Goal: Task Accomplishment & Management: Use online tool/utility

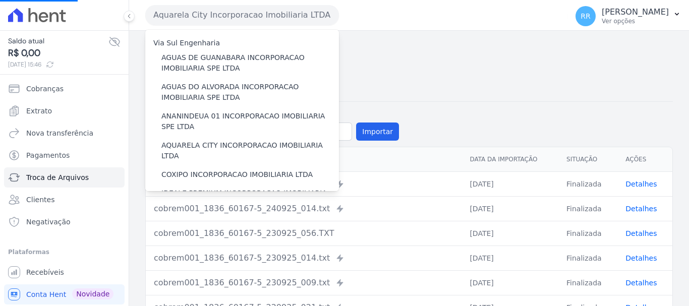
click at [460, 64] on h2 "Importações de Remessa" at bounding box center [409, 58] width 528 height 18
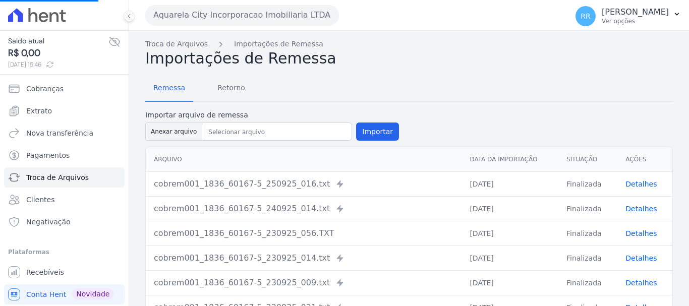
click at [232, 17] on button "Aquarela City Incorporacao Imobiliaria LTDA" at bounding box center [242, 15] width 194 height 20
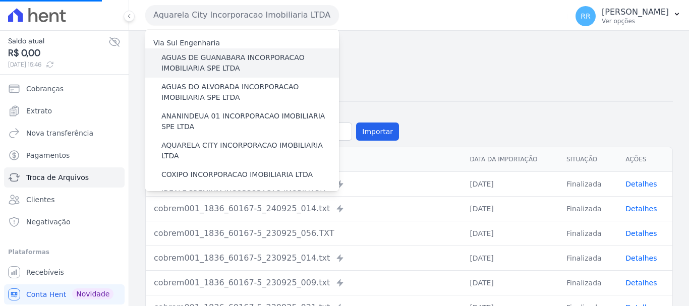
click at [226, 54] on label "AGUAS DE GUANABARA INCORPORACAO IMOBILIARIA SPE LTDA" at bounding box center [250, 62] width 178 height 21
click at [0, 0] on input "AGUAS DE GUANABARA INCORPORACAO IMOBILIARIA SPE LTDA" at bounding box center [0, 0] width 0 height 0
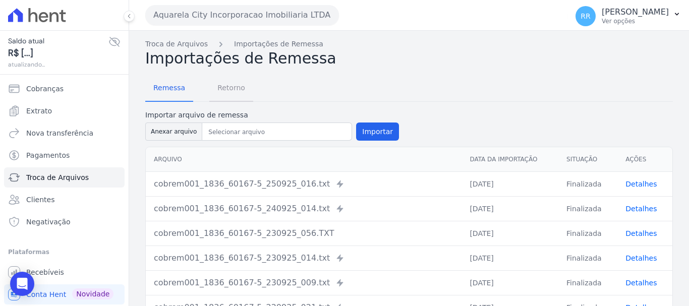
click at [232, 91] on span "Retorno" at bounding box center [231, 88] width 40 height 20
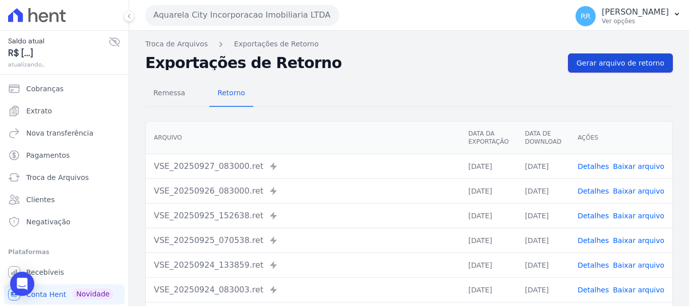
click at [604, 66] on span "Gerar arquivo de retorno" at bounding box center [621, 63] width 88 height 10
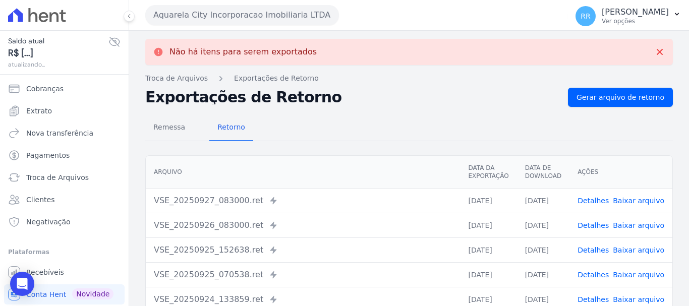
drag, startPoint x: 233, startPoint y: 5, endPoint x: 233, endPoint y: 15, distance: 10.1
click at [233, 5] on div "Aquarela City Incorporacao Imobiliaria LTDA Via Sul Engenharia AGUAS DE GUANABA…" at bounding box center [354, 14] width 418 height 31
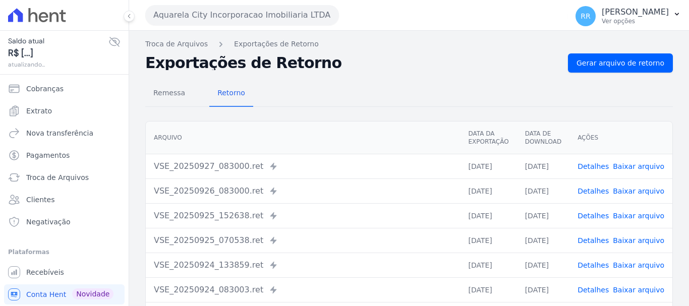
click at [326, 8] on button "Aquarela City Incorporacao Imobiliaria LTDA" at bounding box center [242, 15] width 194 height 20
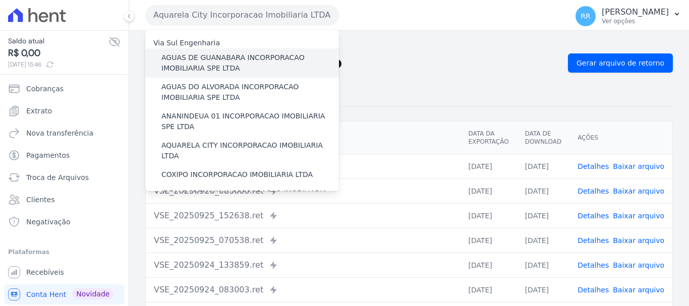
click at [208, 63] on label "AGUAS DE GUANABARA INCORPORACAO IMOBILIARIA SPE LTDA" at bounding box center [250, 62] width 178 height 21
click at [0, 0] on input "AGUAS DE GUANABARA INCORPORACAO IMOBILIARIA SPE LTDA" at bounding box center [0, 0] width 0 height 0
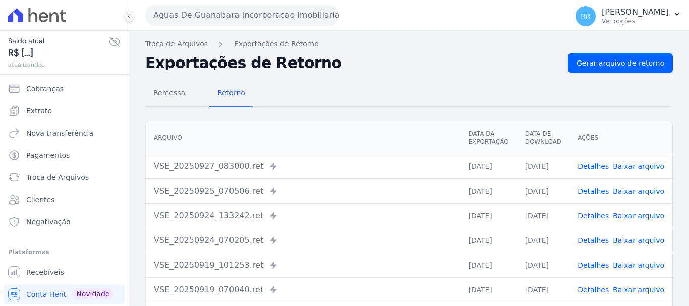
click at [589, 73] on div "Remessa Retorno [GEOGRAPHIC_DATA] Data da Exportação Data de Download Ações VSE…" at bounding box center [409, 255] width 528 height 365
click at [601, 63] on span "Gerar arquivo de retorno" at bounding box center [621, 63] width 88 height 10
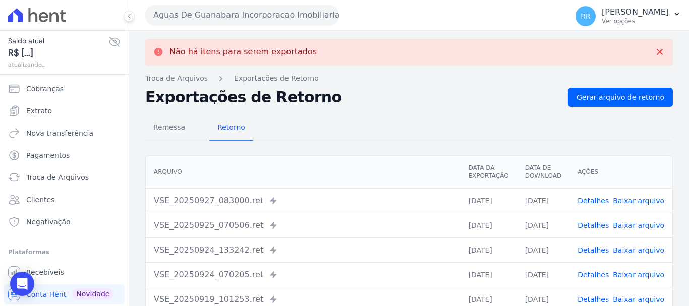
drag, startPoint x: 294, startPoint y: 13, endPoint x: 274, endPoint y: 33, distance: 27.8
click at [293, 13] on button "Aguas De Guanabara Incorporacao Imobiliaria SPE LTDA" at bounding box center [242, 15] width 194 height 20
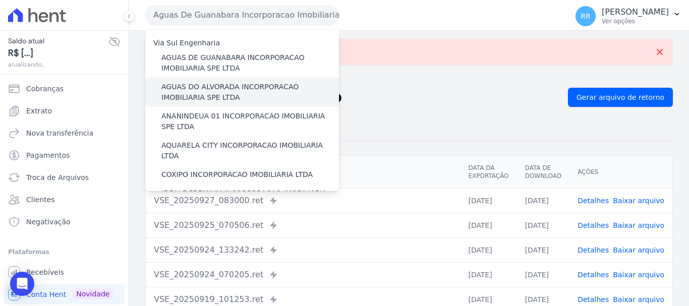
click at [204, 93] on label "AGUAS DO ALVORADA INCORPORACAO IMOBILIARIA SPE LTDA" at bounding box center [250, 92] width 178 height 21
click at [0, 0] on input "AGUAS DO ALVORADA INCORPORACAO IMOBILIARIA SPE LTDA" at bounding box center [0, 0] width 0 height 0
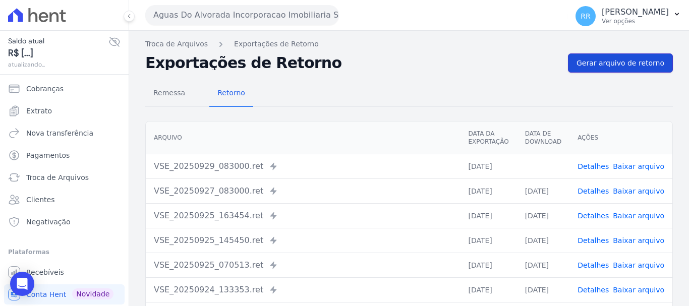
click at [635, 68] on span "Gerar arquivo de retorno" at bounding box center [621, 63] width 88 height 10
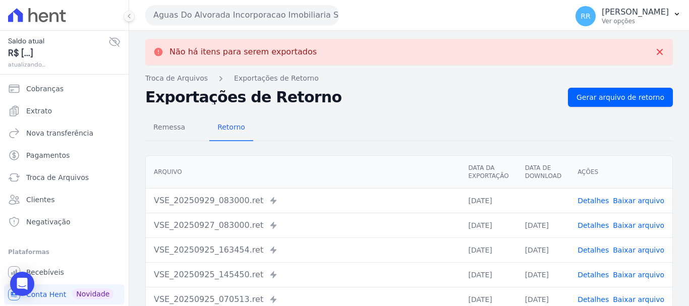
click at [290, 21] on button "Aguas Do Alvorada Incorporacao Imobiliaria SPE LTDA" at bounding box center [242, 15] width 194 height 20
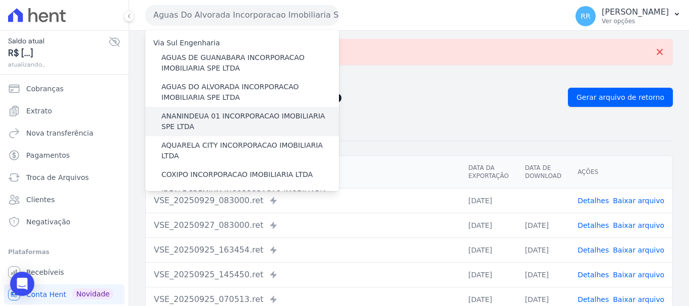
click at [261, 123] on label "ANANINDEUA 01 INCORPORACAO IMOBILIARIA SPE LTDA" at bounding box center [250, 121] width 178 height 21
click at [0, 0] on input "ANANINDEUA 01 INCORPORACAO IMOBILIARIA SPE LTDA" at bounding box center [0, 0] width 0 height 0
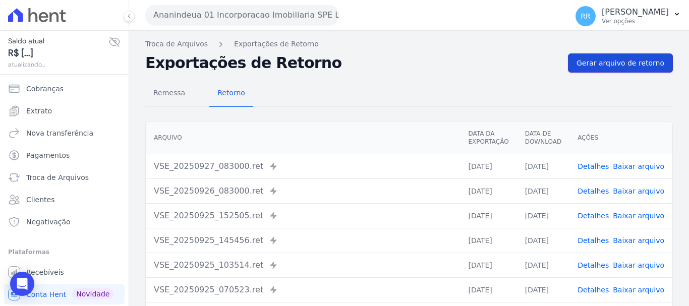
click at [649, 69] on link "Gerar arquivo de retorno" at bounding box center [620, 62] width 105 height 19
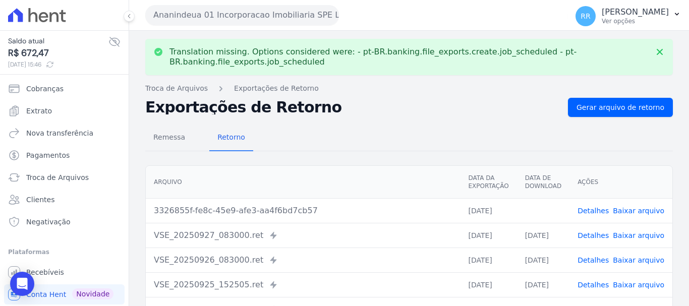
click at [642, 210] on link "Baixar arquivo" at bounding box center [638, 211] width 51 height 8
click at [275, 21] on button "Ananindeua 01 Incorporacao Imobiliaria SPE LTDA" at bounding box center [242, 15] width 194 height 20
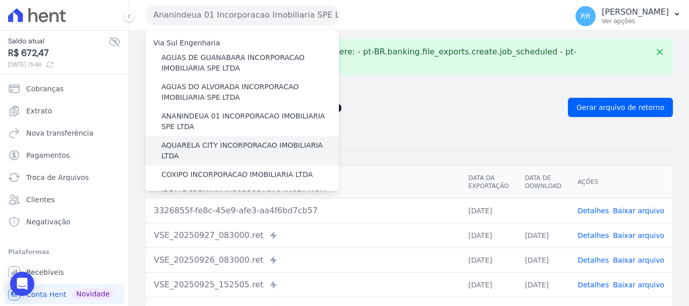
click at [257, 147] on label "AQUARELA CITY INCORPORACAO IMOBILIARIA LTDA" at bounding box center [250, 150] width 178 height 21
click at [0, 0] on input "AQUARELA CITY INCORPORACAO IMOBILIARIA LTDA" at bounding box center [0, 0] width 0 height 0
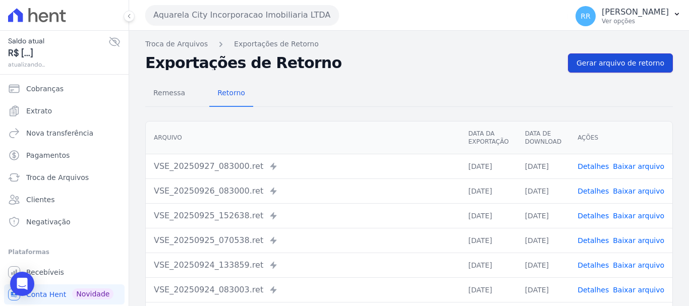
drag, startPoint x: 602, startPoint y: 68, endPoint x: 597, endPoint y: 71, distance: 6.3
click at [603, 68] on span "Gerar arquivo de retorno" at bounding box center [621, 63] width 88 height 10
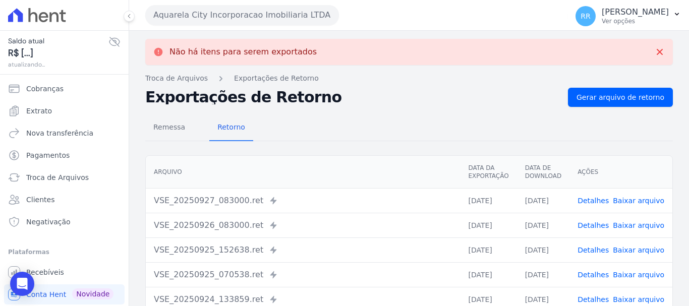
drag, startPoint x: 256, startPoint y: 16, endPoint x: 257, endPoint y: 37, distance: 21.7
click at [257, 17] on button "Aquarela City Incorporacao Imobiliaria LTDA" at bounding box center [242, 15] width 194 height 20
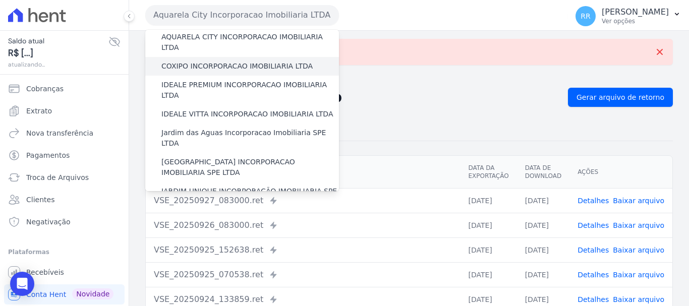
scroll to position [50, 0]
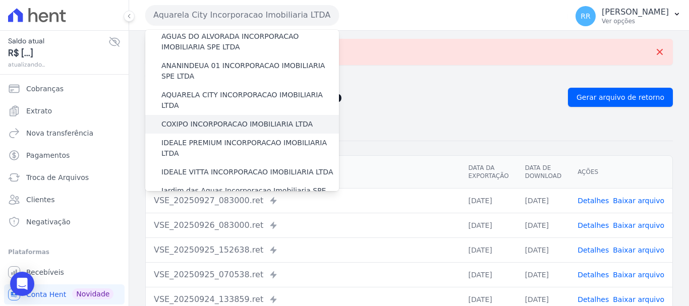
click at [239, 119] on label "COXIPO INCORPORACAO IMOBILIARIA LTDA" at bounding box center [236, 124] width 151 height 11
click at [0, 0] on input "COXIPO INCORPORACAO IMOBILIARIA LTDA" at bounding box center [0, 0] width 0 height 0
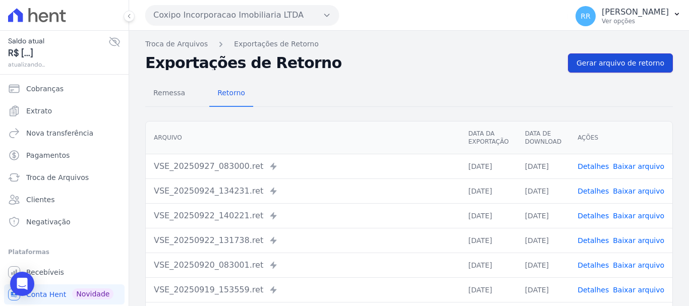
click at [618, 65] on span "Gerar arquivo de retorno" at bounding box center [621, 63] width 88 height 10
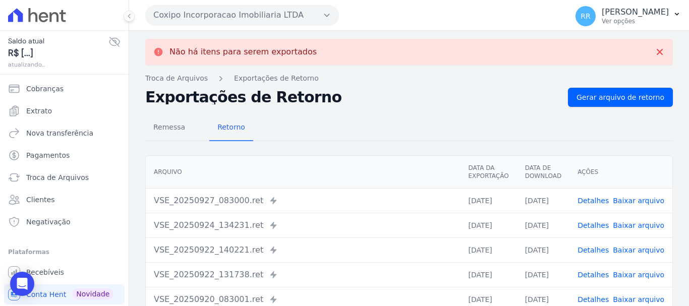
click at [259, 30] on div "Coxipo Incorporacao Imobiliaria LTDA Via Sul Engenharia AGUAS DE [GEOGRAPHIC_DA…" at bounding box center [354, 14] width 418 height 31
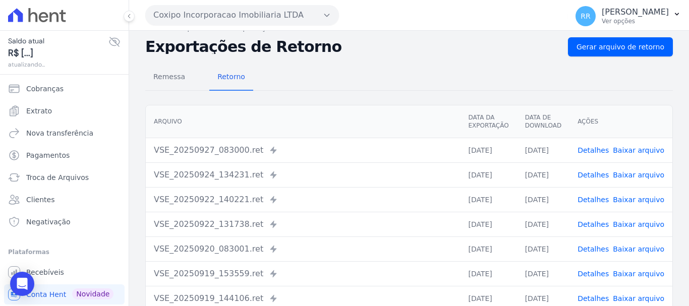
click at [248, 10] on button "Coxipo Incorporacao Imobiliaria LTDA" at bounding box center [242, 15] width 194 height 20
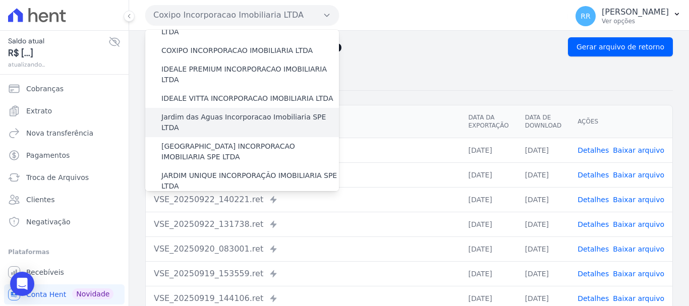
scroll to position [101, 0]
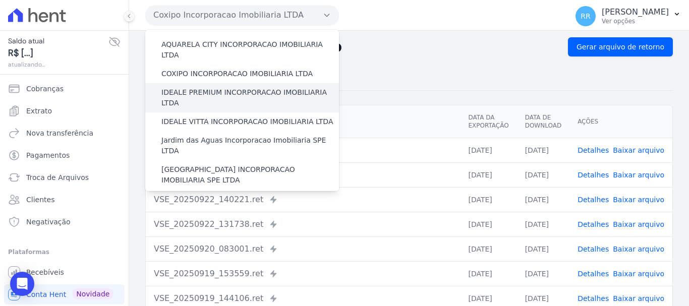
click at [238, 87] on label "IDEALE PREMIUM INCORPORACAO IMOBILIARIA LTDA" at bounding box center [250, 97] width 178 height 21
click at [0, 0] on input "IDEALE PREMIUM INCORPORACAO IMOBILIARIA LTDA" at bounding box center [0, 0] width 0 height 0
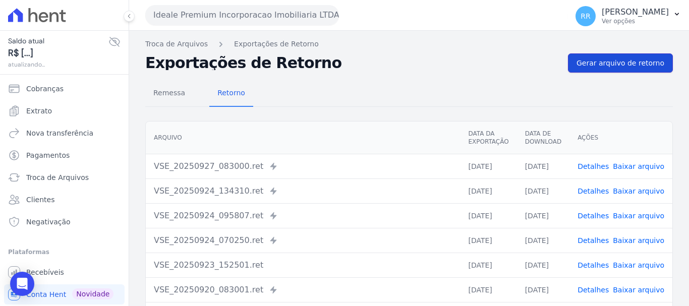
click at [633, 56] on link "Gerar arquivo de retorno" at bounding box center [620, 62] width 105 height 19
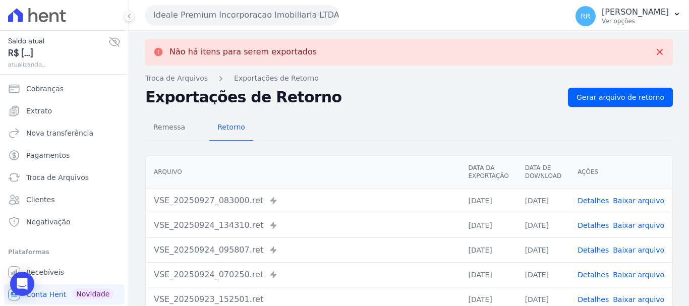
click at [189, 25] on button "Ideale Premium Incorporacao Imobiliaria LTDA" at bounding box center [242, 15] width 194 height 20
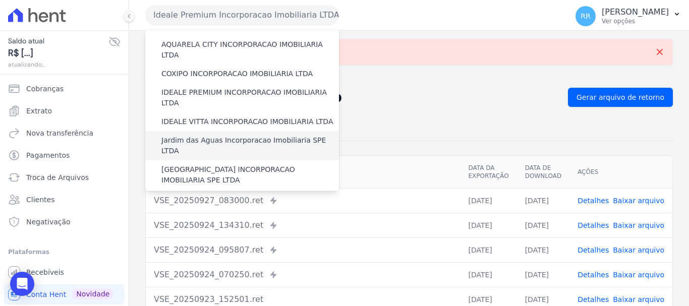
click at [223, 135] on label "Jardim das Aguas Incorporacao Imobiliaria SPE LTDA" at bounding box center [250, 145] width 178 height 21
click at [0, 0] on input "Jardim das Aguas Incorporacao Imobiliaria SPE LTDA" at bounding box center [0, 0] width 0 height 0
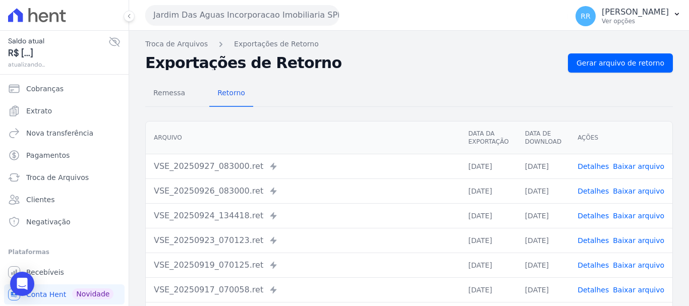
click at [605, 76] on div "Remessa Retorno [GEOGRAPHIC_DATA] Data da Exportação Data de Download Ações VSE…" at bounding box center [409, 255] width 528 height 365
click at [605, 69] on link "Gerar arquivo de retorno" at bounding box center [620, 62] width 105 height 19
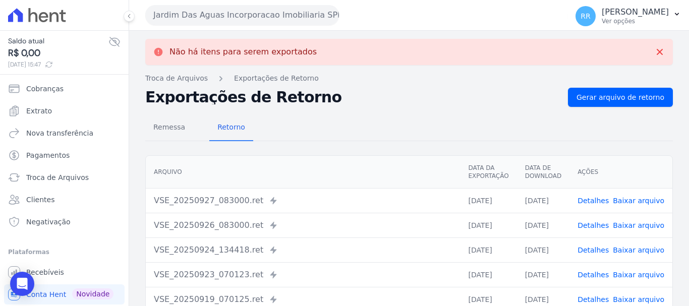
click at [283, 16] on button "Jardim Das Aguas Incorporacao Imobiliaria SPE LTDA" at bounding box center [242, 15] width 194 height 20
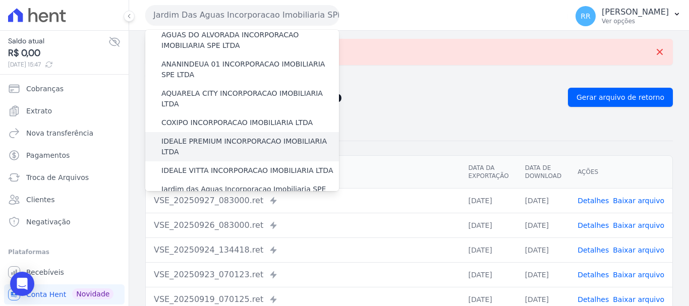
scroll to position [151, 0]
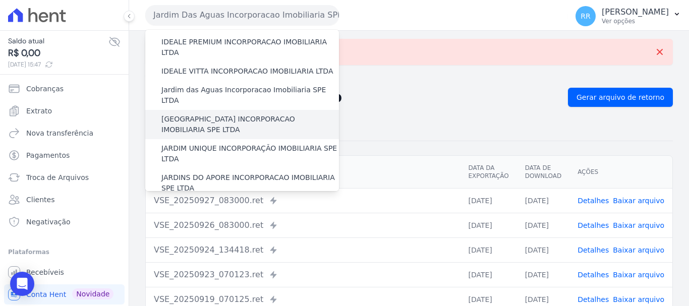
click at [211, 114] on label "[GEOGRAPHIC_DATA] INCORPORACAO IMOBILIARIA SPE LTDA" at bounding box center [250, 124] width 178 height 21
click at [0, 0] on input "[GEOGRAPHIC_DATA] INCORPORACAO IMOBILIARIA SPE LTDA" at bounding box center [0, 0] width 0 height 0
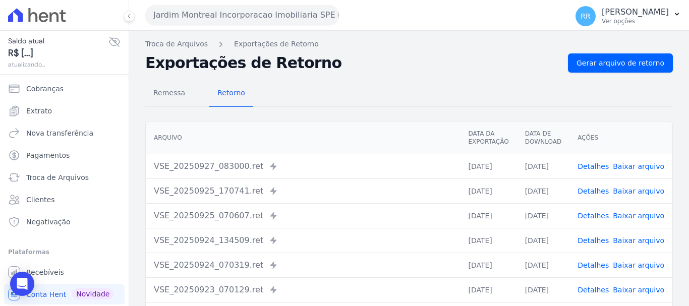
click at [611, 78] on div "Remessa Retorno [GEOGRAPHIC_DATA] Data da Exportação Data de Download Ações VSE…" at bounding box center [409, 255] width 528 height 365
click at [611, 66] on span "Gerar arquivo de retorno" at bounding box center [621, 63] width 88 height 10
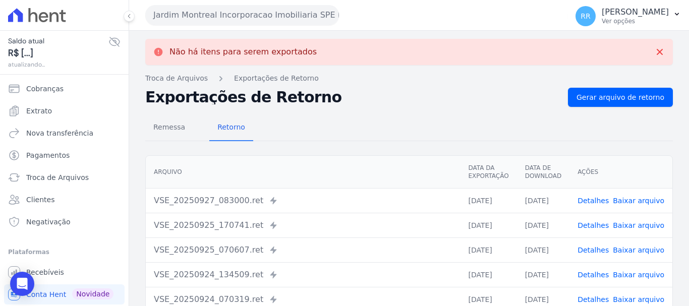
click at [231, 20] on button "Jardim Montreal Incorporacao Imobiliaria SPE LTDA" at bounding box center [242, 15] width 194 height 20
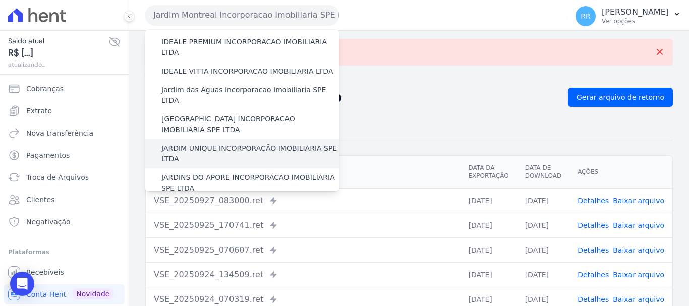
click at [234, 143] on label "JARDIM UNIQUE INCORPORAÇÃO IMOBILIARIA SPE LTDA" at bounding box center [250, 153] width 178 height 21
click at [0, 0] on input "JARDIM UNIQUE INCORPORAÇÃO IMOBILIARIA SPE LTDA" at bounding box center [0, 0] width 0 height 0
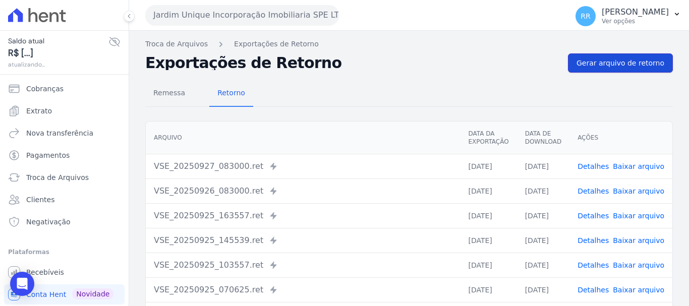
click at [626, 69] on link "Gerar arquivo de retorno" at bounding box center [620, 62] width 105 height 19
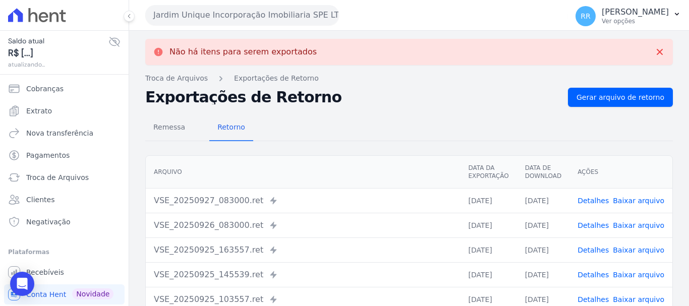
click at [266, 8] on button "Jardim Unique Incorporação Imobiliaria SPE LTDA" at bounding box center [242, 15] width 194 height 20
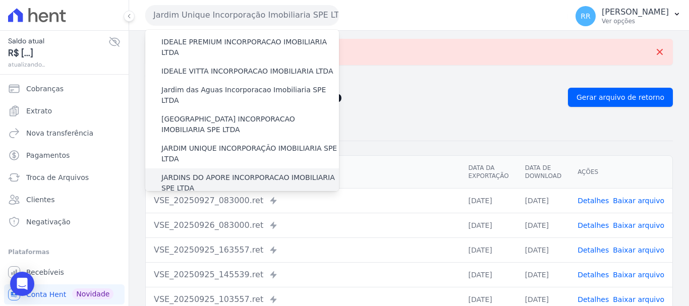
click at [213, 173] on label "JARDINS DO APORE INCORPORACAO IMOBILIARIA SPE LTDA" at bounding box center [250, 183] width 178 height 21
click at [0, 0] on input "JARDINS DO APORE INCORPORACAO IMOBILIARIA SPE LTDA" at bounding box center [0, 0] width 0 height 0
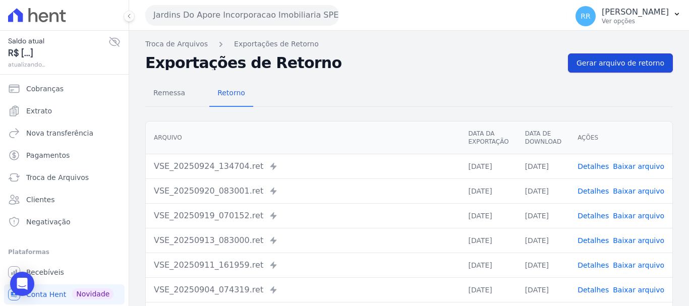
click at [579, 53] on link "Gerar arquivo de retorno" at bounding box center [620, 62] width 105 height 19
click at [247, 19] on button "Jardins Do Apore Incorporacao Imobiliaria SPE LTDA" at bounding box center [242, 15] width 194 height 20
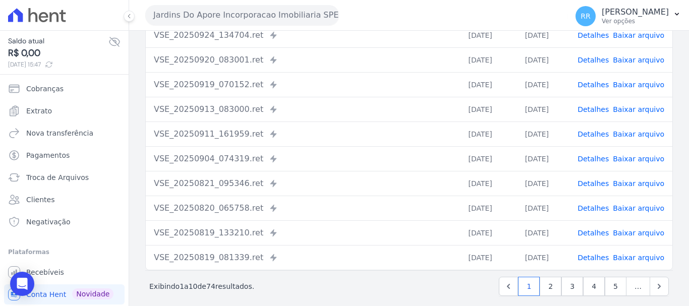
scroll to position [174, 0]
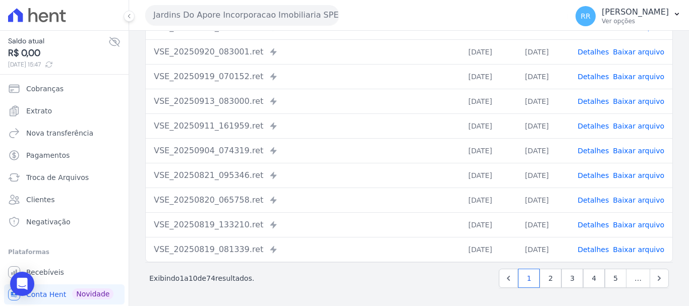
click at [230, 21] on button "Jardins Do Apore Incorporacao Imobiliaria SPE LTDA" at bounding box center [242, 15] width 194 height 20
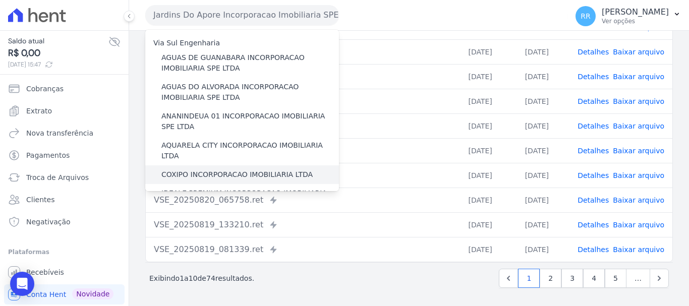
scroll to position [151, 0]
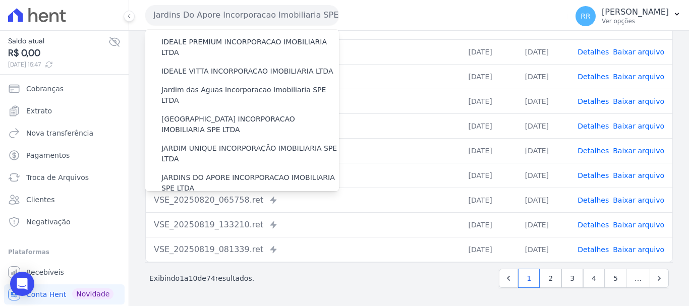
click at [233, 202] on label "LRV 01 INCORPORACAO IMOBILIARIA SPE LTDA" at bounding box center [243, 207] width 164 height 11
click at [0, 0] on input "LRV 01 INCORPORACAO IMOBILIARIA SPE LTDA" at bounding box center [0, 0] width 0 height 0
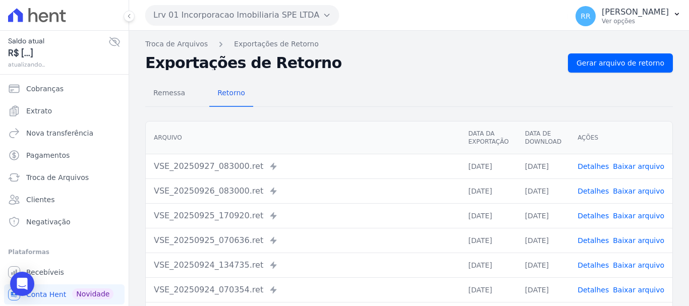
click at [584, 50] on div "Troca de Arquivos Exportações de Retorno Exportações de Retorno Gerar arquivo d…" at bounding box center [409, 238] width 560 height 415
click at [585, 60] on span "Gerar arquivo de retorno" at bounding box center [621, 63] width 88 height 10
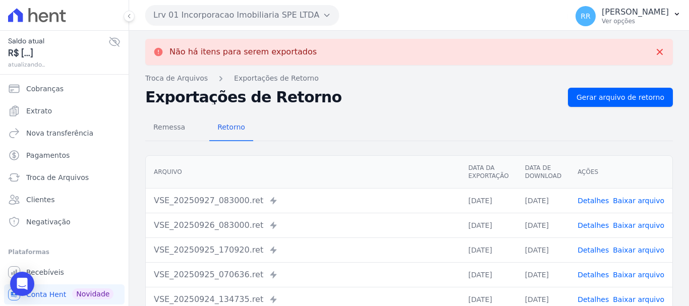
click at [231, 18] on button "Lrv 01 Incorporacao Imobiliaria SPE LTDA" at bounding box center [242, 15] width 194 height 20
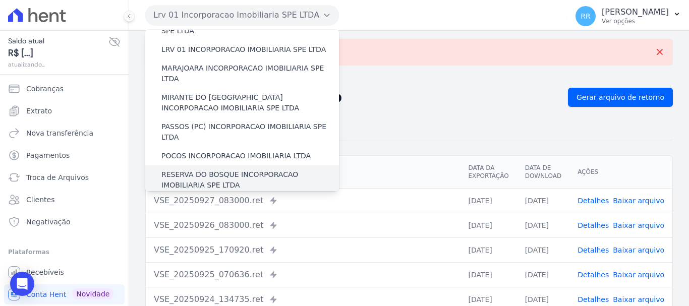
scroll to position [252, 0]
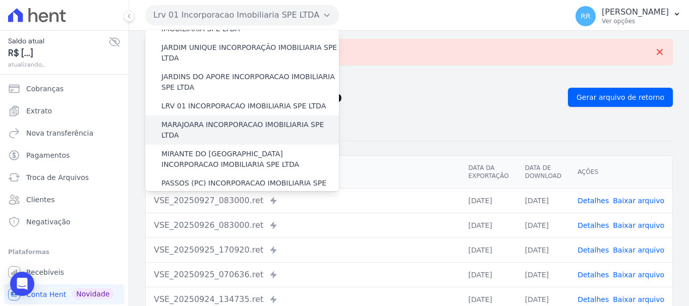
click at [195, 120] on label "MARAJOARA INCORPORACAO IMOBILIARIA SPE LTDA" at bounding box center [250, 130] width 178 height 21
click at [0, 0] on input "MARAJOARA INCORPORACAO IMOBILIARIA SPE LTDA" at bounding box center [0, 0] width 0 height 0
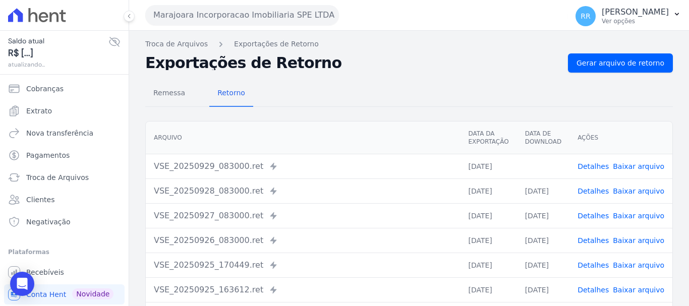
click at [579, 76] on div "Remessa Retorno [GEOGRAPHIC_DATA] Data da Exportação Data de Download Ações VSE…" at bounding box center [409, 255] width 528 height 365
click at [581, 67] on span "Gerar arquivo de retorno" at bounding box center [621, 63] width 88 height 10
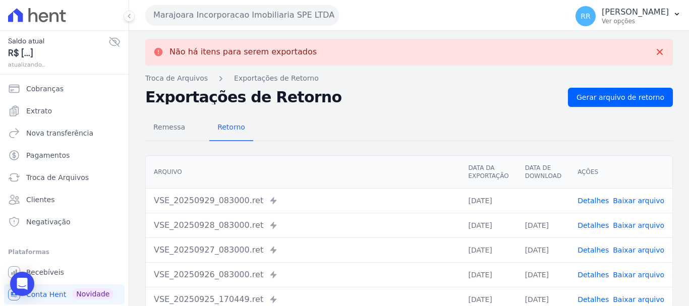
click at [648, 205] on link "Baixar arquivo" at bounding box center [638, 201] width 51 height 8
click at [239, 14] on button "Marajoara Incorporacao Imobiliaria SPE LTDA" at bounding box center [242, 15] width 194 height 20
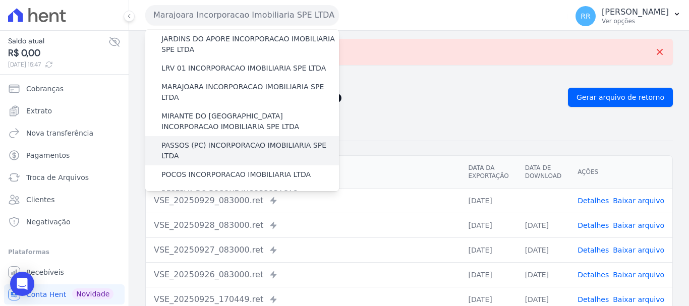
scroll to position [289, 0]
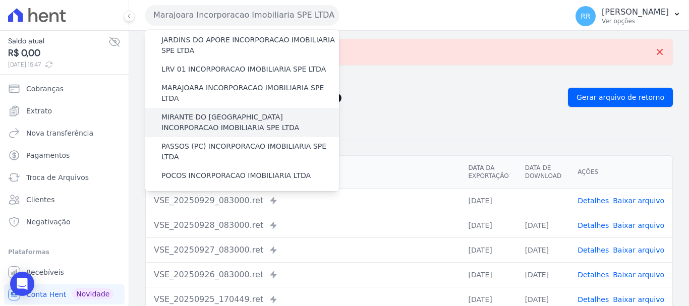
click at [196, 112] on label "MIRANTE DO [GEOGRAPHIC_DATA] INCORPORACAO IMOBILIARIA SPE LTDA" at bounding box center [250, 122] width 178 height 21
click at [0, 0] on input "MIRANTE DO [GEOGRAPHIC_DATA] INCORPORACAO IMOBILIARIA SPE LTDA" at bounding box center [0, 0] width 0 height 0
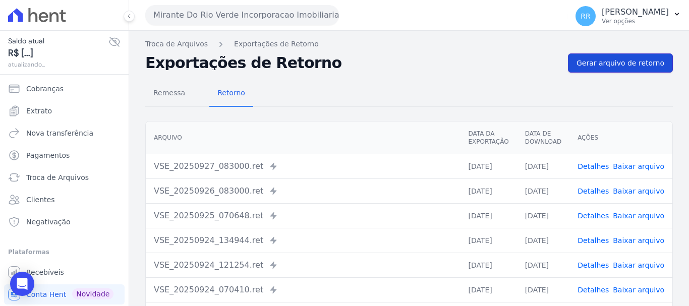
click at [614, 59] on span "Gerar arquivo de retorno" at bounding box center [621, 63] width 88 height 10
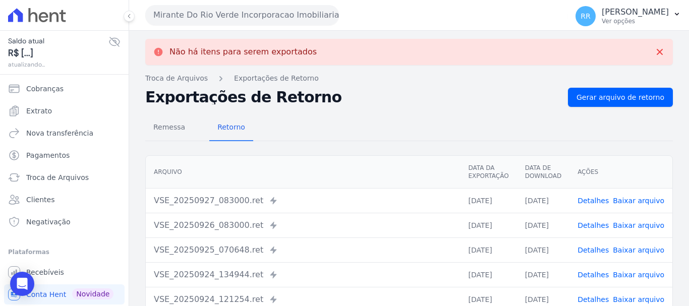
click at [286, 16] on button "Mirante Do Rio Verde Incorporacao Imobiliaria SPE LTDA" at bounding box center [242, 15] width 194 height 20
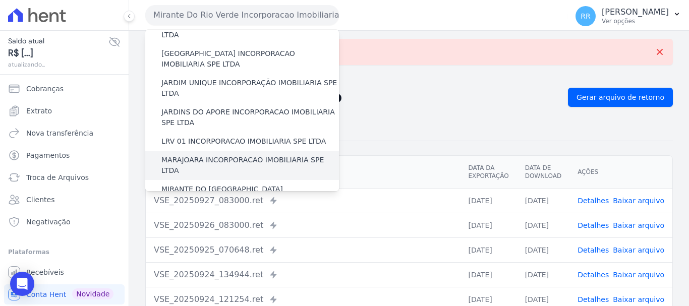
scroll to position [252, 0]
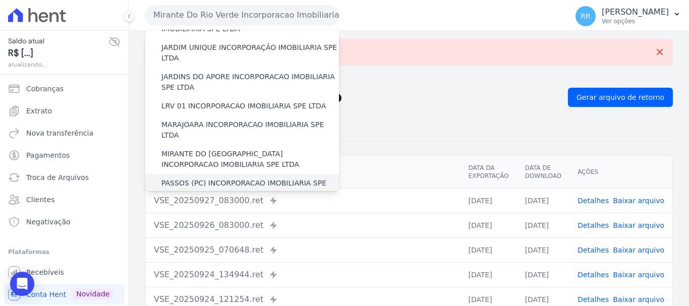
click at [261, 174] on div "PASSOS (PC) INCORPORACAO IMOBILIARIA SPE LTDA" at bounding box center [242, 188] width 194 height 29
click at [258, 178] on label "PASSOS (PC) INCORPORACAO IMOBILIARIA SPE LTDA" at bounding box center [250, 188] width 178 height 21
click at [0, 0] on input "PASSOS (PC) INCORPORACAO IMOBILIARIA SPE LTDA" at bounding box center [0, 0] width 0 height 0
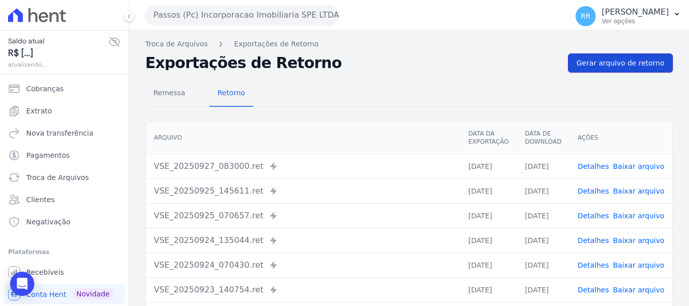
click at [607, 64] on span "Gerar arquivo de retorno" at bounding box center [621, 63] width 88 height 10
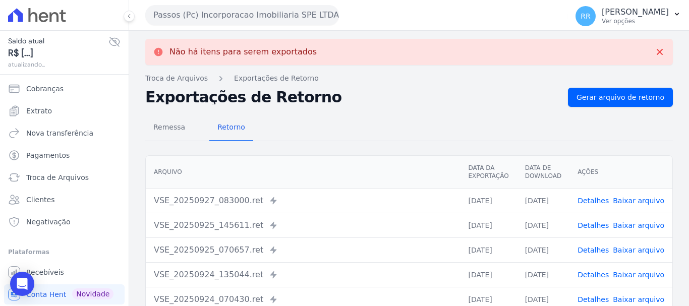
click at [235, 19] on button "Passos (Pc) Incorporacao Imobiliaria SPE LTDA" at bounding box center [242, 15] width 194 height 20
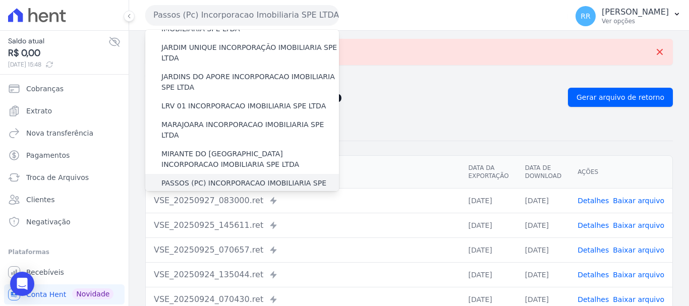
click at [272, 178] on label "PASSOS (PC) INCORPORACAO IMOBILIARIA SPE LTDA" at bounding box center [250, 188] width 178 height 21
click at [0, 0] on input "PASSOS (PC) INCORPORACAO IMOBILIARIA SPE LTDA" at bounding box center [0, 0] width 0 height 0
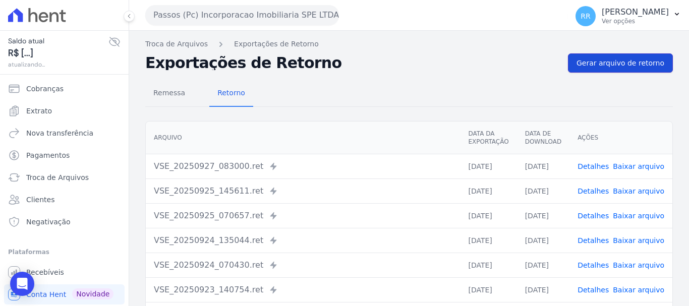
click at [621, 66] on span "Gerar arquivo de retorno" at bounding box center [621, 63] width 88 height 10
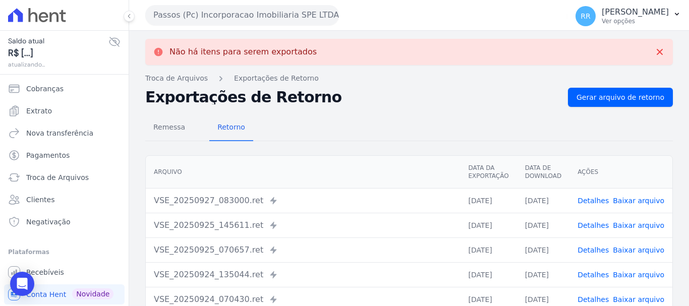
click at [227, 13] on button "Passos (Pc) Incorporacao Imobiliaria SPE LTDA" at bounding box center [242, 15] width 194 height 20
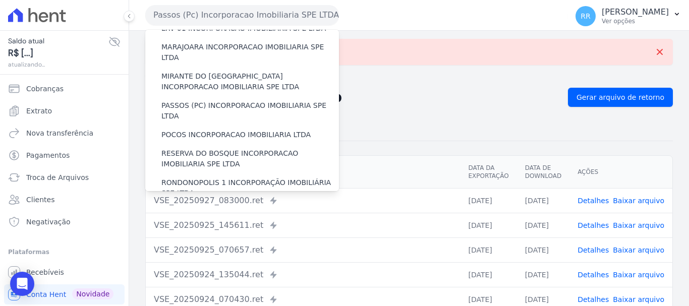
scroll to position [353, 0]
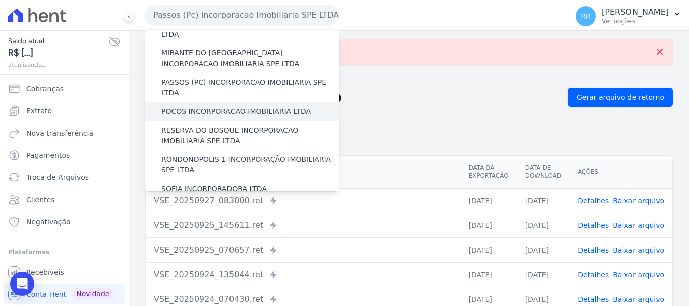
click at [239, 106] on label "POCOS INCORPORACAO IMOBILIARIA LTDA" at bounding box center [235, 111] width 149 height 11
click at [0, 0] on input "POCOS INCORPORACAO IMOBILIARIA LTDA" at bounding box center [0, 0] width 0 height 0
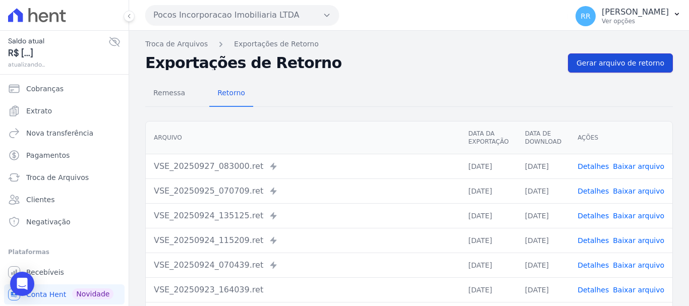
click at [631, 65] on span "Gerar arquivo de retorno" at bounding box center [621, 63] width 88 height 10
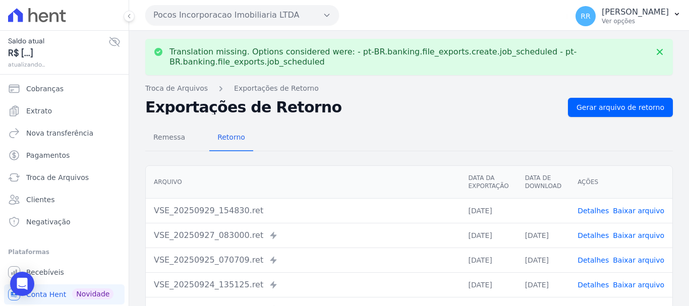
click at [625, 211] on link "Baixar arquivo" at bounding box center [638, 211] width 51 height 8
drag, startPoint x: 260, startPoint y: 12, endPoint x: 278, endPoint y: 38, distance: 32.2
click at [260, 12] on button "Pocos Incorporacao Imobiliaria LTDA" at bounding box center [242, 15] width 194 height 20
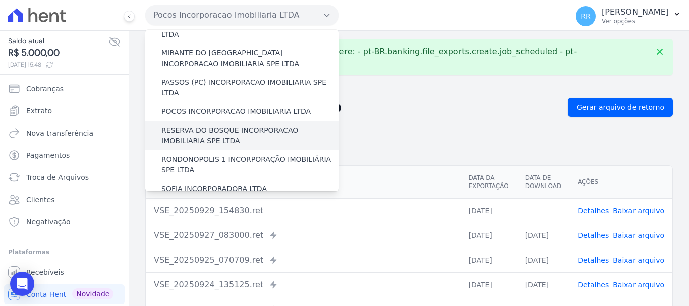
click at [227, 125] on label "RESERVA DO BOSQUE INCORPORACAO IMOBILIARIA SPE LTDA" at bounding box center [250, 135] width 178 height 21
click at [0, 0] on input "RESERVA DO BOSQUE INCORPORACAO IMOBILIARIA SPE LTDA" at bounding box center [0, 0] width 0 height 0
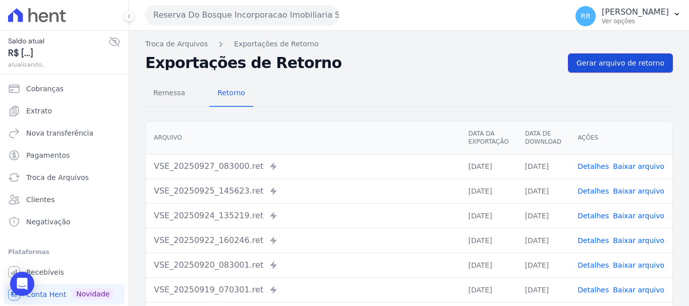
click at [635, 58] on span "Gerar arquivo de retorno" at bounding box center [621, 63] width 88 height 10
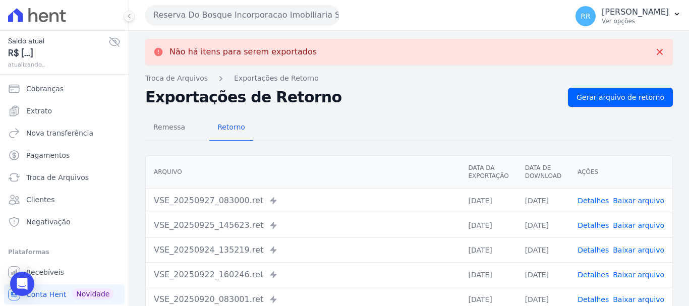
click at [200, 15] on button "Reserva Do Bosque Incorporacao Imobiliaria SPE LTDA" at bounding box center [242, 15] width 194 height 20
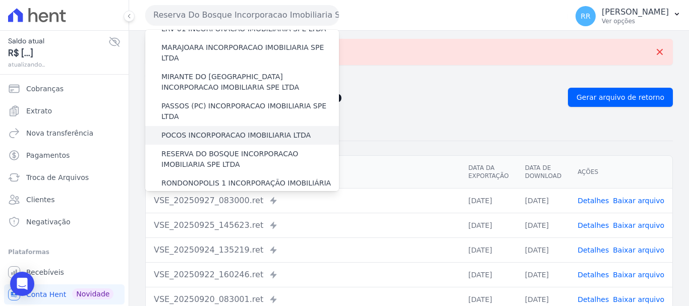
scroll to position [404, 0]
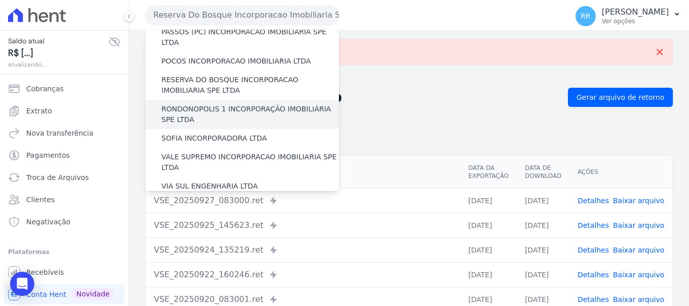
click at [214, 104] on label "RONDONOPOLIS 1 INCORPORAÇÃO IMOBILIÁRIA SPE LTDA" at bounding box center [250, 114] width 178 height 21
click at [0, 0] on input "RONDONOPOLIS 1 INCORPORAÇÃO IMOBILIÁRIA SPE LTDA" at bounding box center [0, 0] width 0 height 0
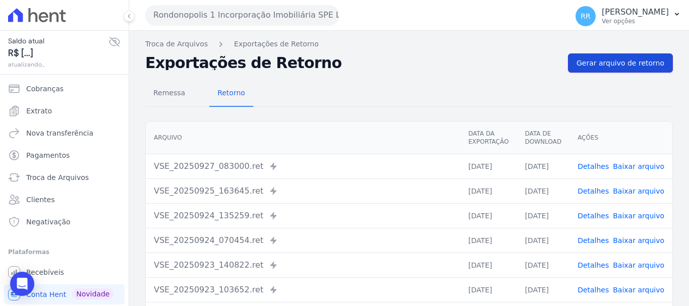
click at [593, 62] on span "Gerar arquivo de retorno" at bounding box center [621, 63] width 88 height 10
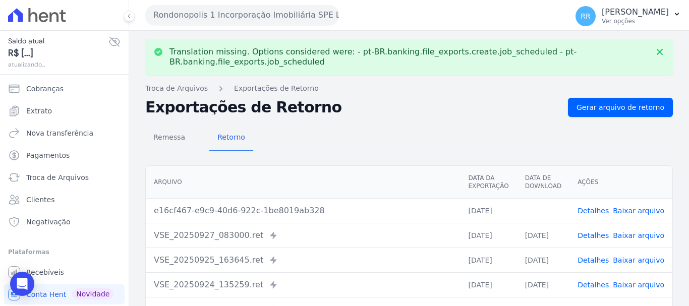
click at [643, 213] on link "Baixar arquivo" at bounding box center [638, 211] width 51 height 8
click at [256, 16] on button "Rondonopolis 1 Incorporação Imobiliária SPE LTDA" at bounding box center [242, 15] width 194 height 20
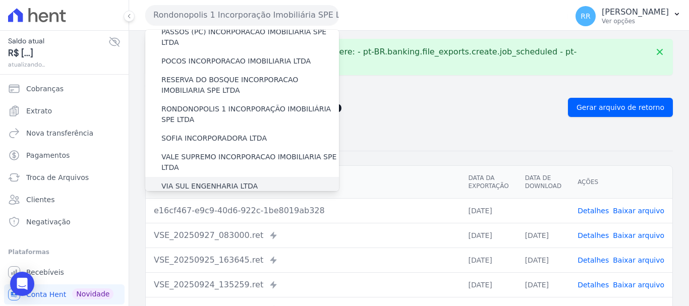
scroll to position [353, 0]
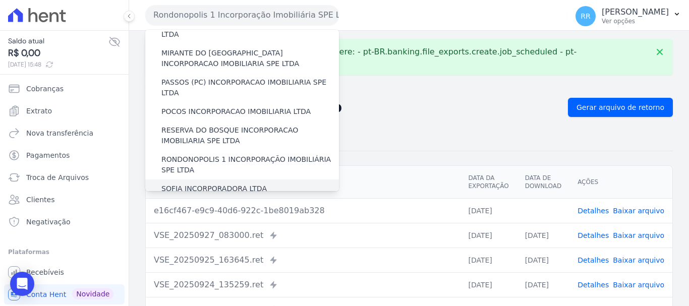
click at [236, 184] on label "SOFIA INCORPORADORA LTDA" at bounding box center [213, 189] width 105 height 11
click at [0, 0] on input "SOFIA INCORPORADORA LTDA" at bounding box center [0, 0] width 0 height 0
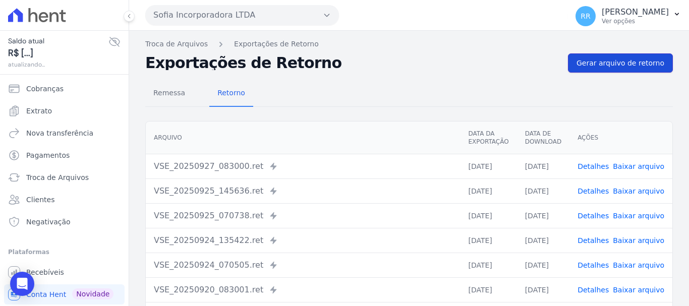
click at [596, 62] on span "Gerar arquivo de retorno" at bounding box center [621, 63] width 88 height 10
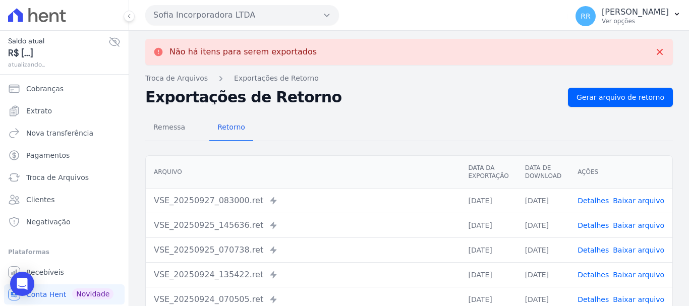
click at [286, 20] on button "Sofia Incorporadora LTDA" at bounding box center [242, 15] width 194 height 20
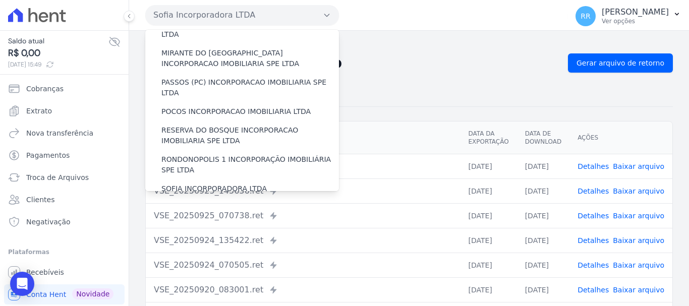
click at [210, 198] on div "VALE SUPREMO INCORPORACAO IMOBILIARIA SPE LTDA" at bounding box center [242, 212] width 194 height 29
click at [215, 202] on label "VALE SUPREMO INCORPORACAO IMOBILIARIA SPE LTDA" at bounding box center [250, 212] width 178 height 21
click at [0, 0] on input "VALE SUPREMO INCORPORACAO IMOBILIARIA SPE LTDA" at bounding box center [0, 0] width 0 height 0
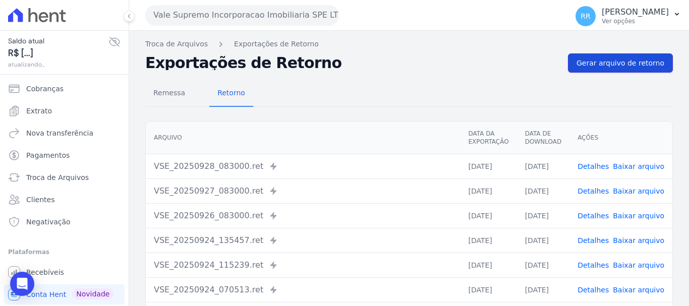
click at [652, 62] on span "Gerar arquivo de retorno" at bounding box center [621, 63] width 88 height 10
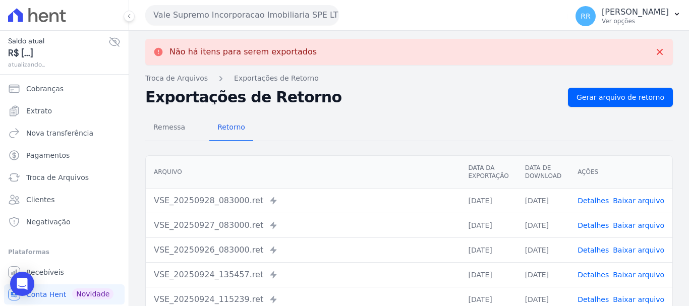
click at [236, 13] on button "Vale Supremo Incorporacao Imobiliaria SPE LTDA" at bounding box center [242, 15] width 194 height 20
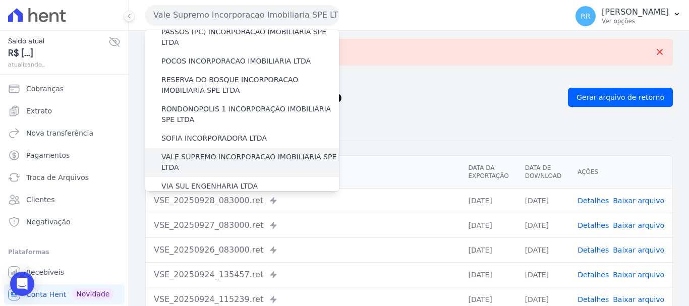
scroll to position [440, 0]
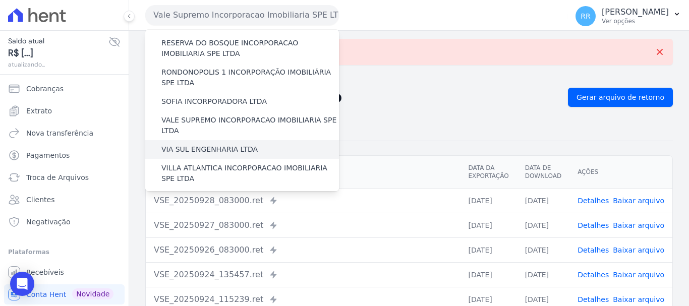
click at [221, 144] on label "VIA SUL ENGENHARIA LTDA" at bounding box center [209, 149] width 96 height 11
click at [0, 0] on input "VIA SUL ENGENHARIA LTDA" at bounding box center [0, 0] width 0 height 0
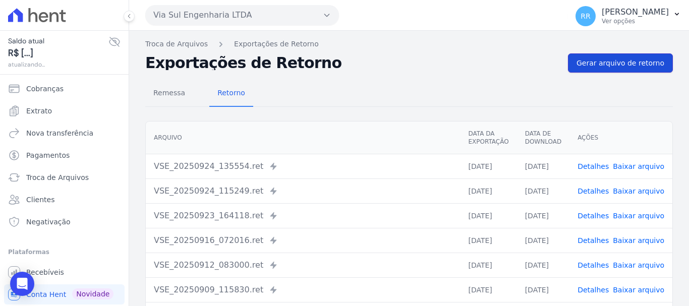
click at [620, 57] on link "Gerar arquivo de retorno" at bounding box center [620, 62] width 105 height 19
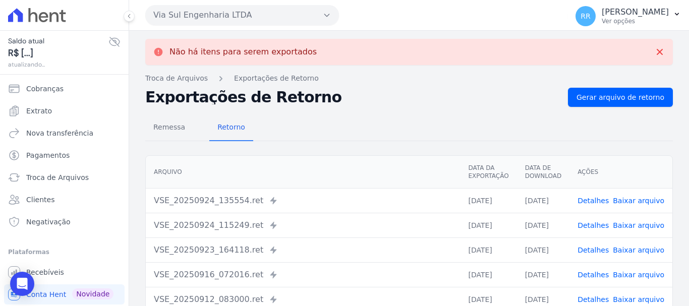
click at [201, 17] on button "Via Sul Engenharia LTDA" at bounding box center [242, 15] width 194 height 20
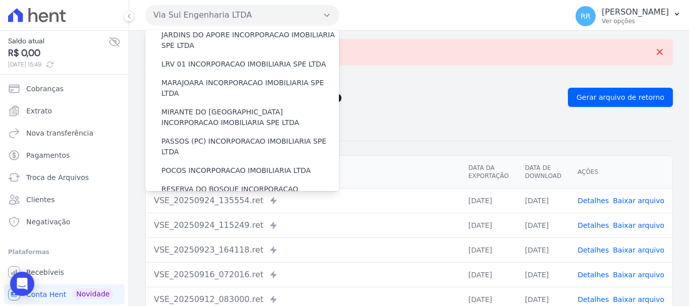
scroll to position [404, 0]
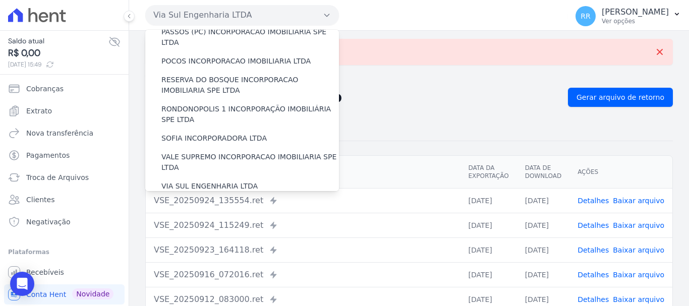
click at [203, 200] on label "VILLA ATLANTICA INCORPORACAO IMOBILIARIA SPE LTDA" at bounding box center [250, 210] width 178 height 21
click at [0, 0] on input "VILLA ATLANTICA INCORPORACAO IMOBILIARIA SPE LTDA" at bounding box center [0, 0] width 0 height 0
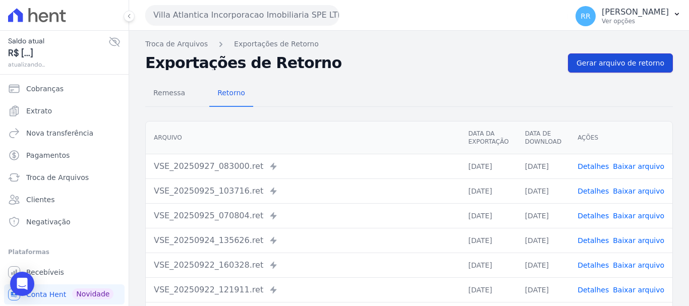
click at [617, 66] on span "Gerar arquivo de retorno" at bounding box center [621, 63] width 88 height 10
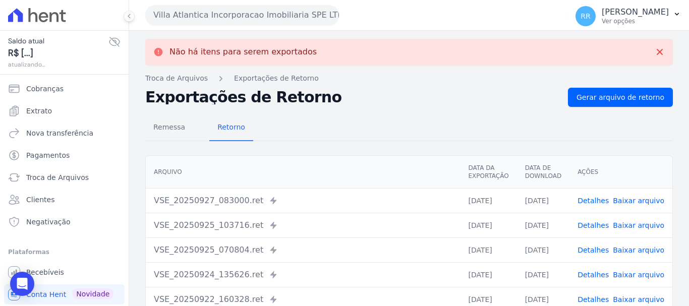
click at [243, 17] on button "Villa Atlantica Incorporacao Imobiliaria SPE LTDA" at bounding box center [242, 15] width 194 height 20
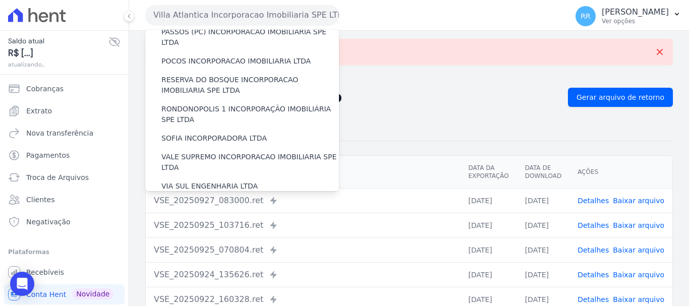
click at [228, 229] on label "[GEOGRAPHIC_DATA] INCORPORACAO IMOBILIARIA SPE LTDA" at bounding box center [250, 239] width 178 height 21
click at [0, 0] on input "[GEOGRAPHIC_DATA] INCORPORACAO IMOBILIARIA SPE LTDA" at bounding box center [0, 0] width 0 height 0
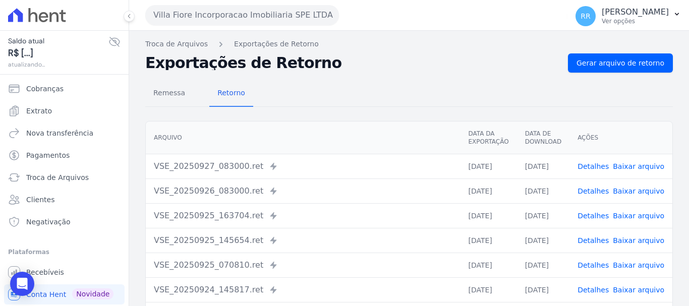
click at [580, 77] on div "Remessa Retorno [GEOGRAPHIC_DATA] Data da Exportação Data de Download Ações VSE…" at bounding box center [409, 255] width 528 height 365
click at [589, 64] on span "Gerar arquivo de retorno" at bounding box center [621, 63] width 88 height 10
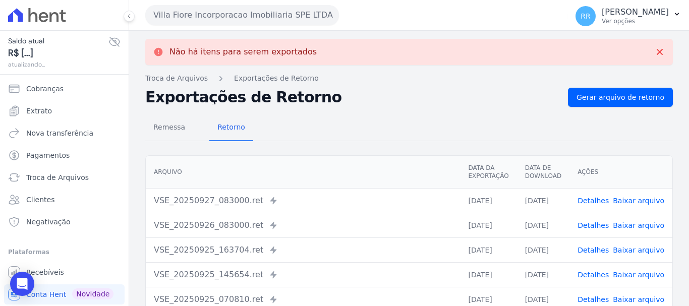
click at [248, 18] on button "Villa Fiore Incorporacao Imobiliaria SPE LTDA" at bounding box center [242, 15] width 194 height 20
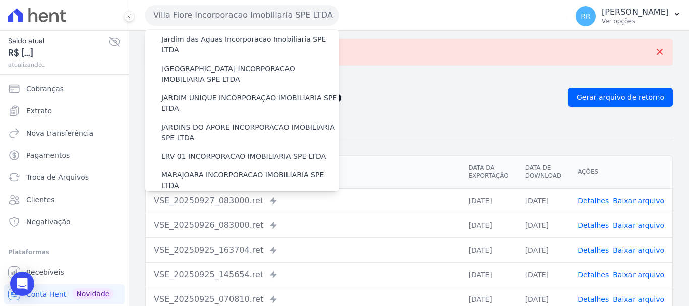
scroll to position [440, 0]
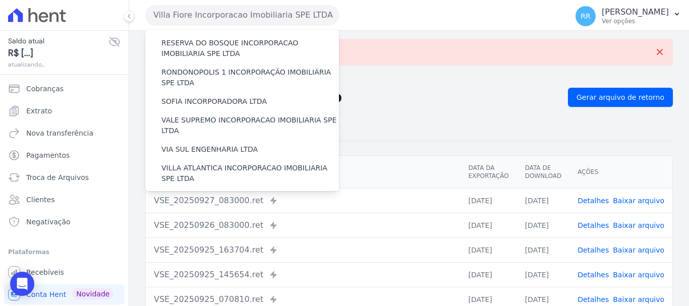
click at [232, 221] on label "VILLA TROPICAL INCORPORAÇÃO IMOBILIÁRIA SPE LTDA" at bounding box center [250, 231] width 178 height 21
click at [0, 0] on input "VILLA TROPICAL INCORPORAÇÃO IMOBILIÁRIA SPE LTDA" at bounding box center [0, 0] width 0 height 0
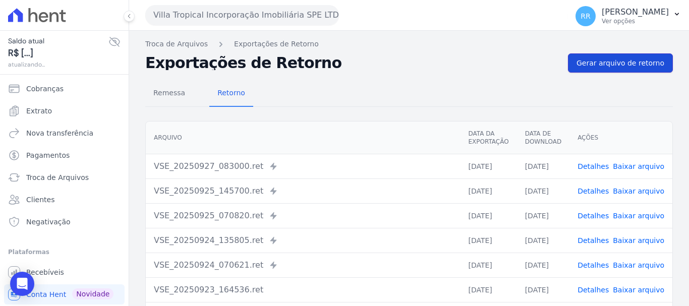
click at [630, 65] on span "Gerar arquivo de retorno" at bounding box center [621, 63] width 88 height 10
drag, startPoint x: 217, startPoint y: 5, endPoint x: 217, endPoint y: 20, distance: 15.1
click at [217, 13] on button "Villa Tropical Incorporação Imobiliária SPE LTDA" at bounding box center [242, 15] width 194 height 20
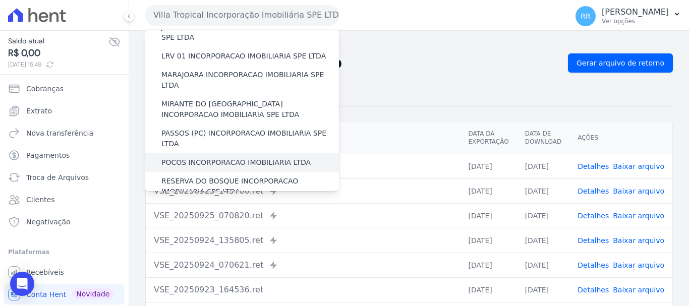
scroll to position [303, 0]
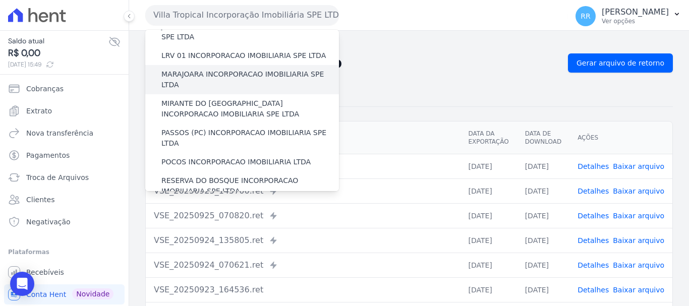
click at [232, 69] on label "MARAJOARA INCORPORACAO IMOBILIARIA SPE LTDA" at bounding box center [250, 79] width 178 height 21
click at [0, 0] on input "MARAJOARA INCORPORACAO IMOBILIARIA SPE LTDA" at bounding box center [0, 0] width 0 height 0
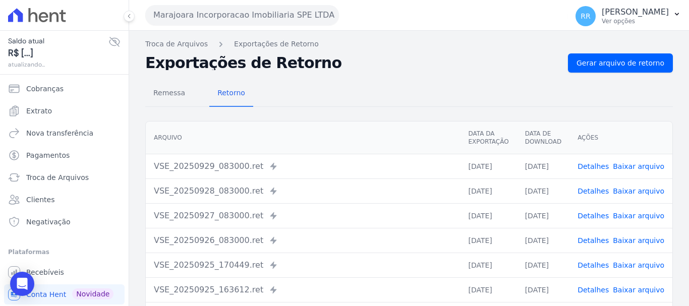
drag, startPoint x: 600, startPoint y: 164, endPoint x: 594, endPoint y: 181, distance: 18.2
click at [599, 164] on link "Detalhes" at bounding box center [593, 166] width 31 height 8
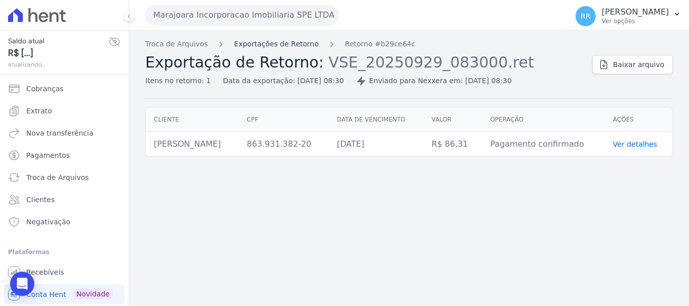
click at [271, 44] on link "Exportações de Retorno" at bounding box center [276, 44] width 85 height 11
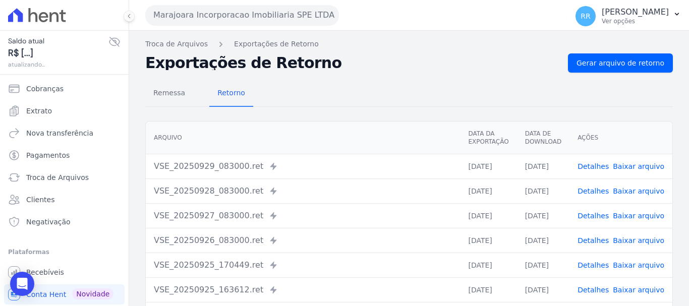
click at [590, 191] on link "Detalhes" at bounding box center [593, 191] width 31 height 8
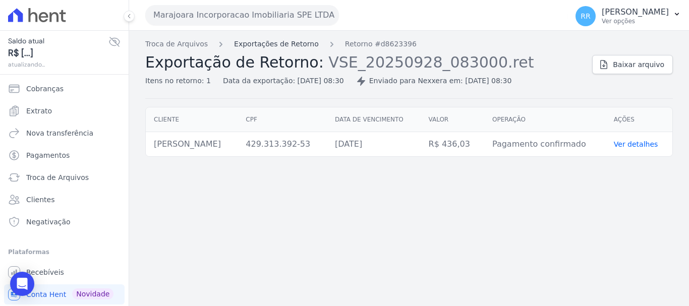
click at [259, 45] on link "Exportações de Retorno" at bounding box center [276, 44] width 85 height 11
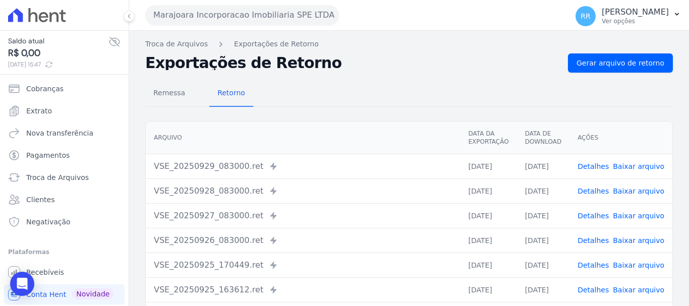
click at [600, 215] on link "Detalhes" at bounding box center [593, 216] width 31 height 8
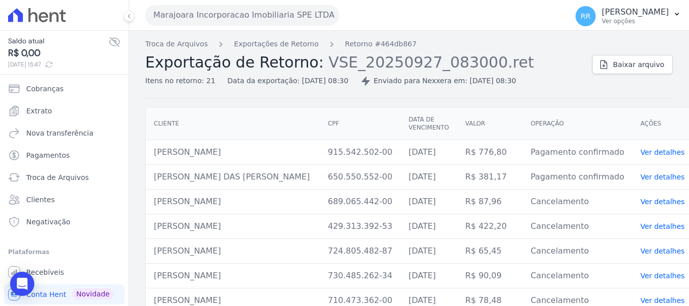
click at [290, 14] on button "Marajoara Incorporacao Imobiliaria SPE LTDA" at bounding box center [242, 15] width 194 height 20
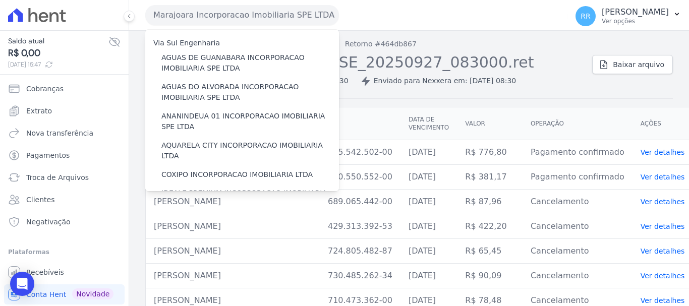
click at [520, 90] on div "Troca de Arquivos Exportações de Retorno Retorno #464db867 Exportação de Retorn…" at bounding box center [409, 69] width 528 height 60
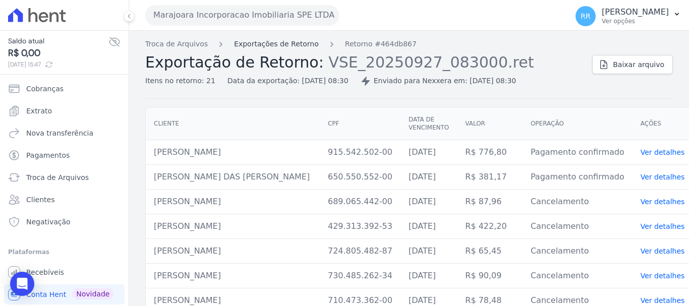
click at [273, 45] on link "Exportações de Retorno" at bounding box center [276, 44] width 85 height 11
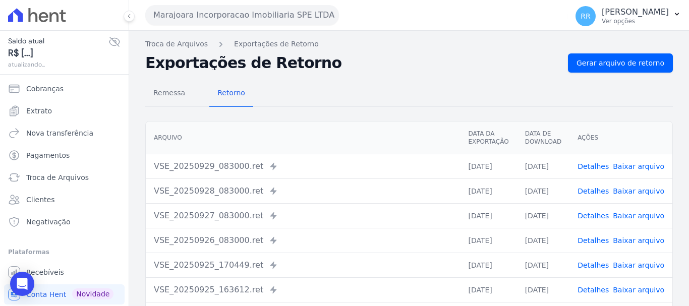
click at [593, 243] on link "Detalhes" at bounding box center [593, 241] width 31 height 8
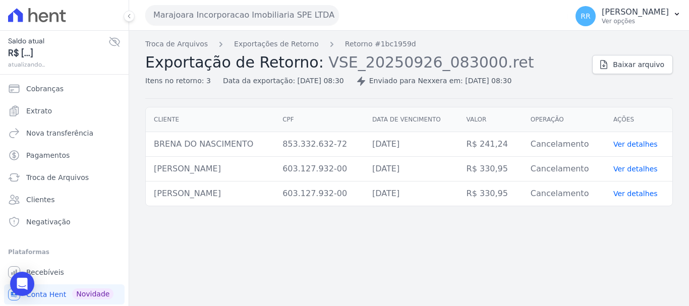
click at [591, 239] on div "Troca de Arquivos Exportações de Retorno Retorno #1bc1959d Exportação de Retorn…" at bounding box center [409, 168] width 560 height 275
click at [515, 248] on div "Troca de Arquivos Exportações de Retorno Retorno #1bc1959d Exportação de Retorn…" at bounding box center [409, 168] width 560 height 275
click at [287, 46] on link "Exportações de Retorno" at bounding box center [276, 44] width 85 height 11
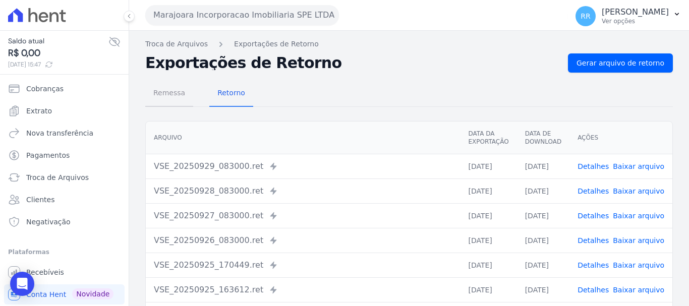
click at [172, 93] on span "Remessa" at bounding box center [169, 93] width 44 height 20
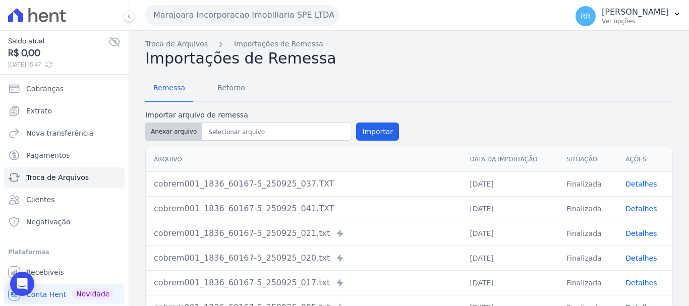
click at [190, 134] on button "Anexar arquivo" at bounding box center [173, 132] width 57 height 18
type input "cobrem341_2938_53693-1_290925_013.TXT"
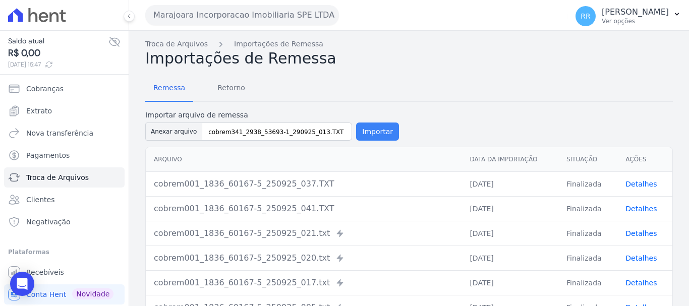
click at [373, 129] on button "Importar" at bounding box center [377, 132] width 43 height 18
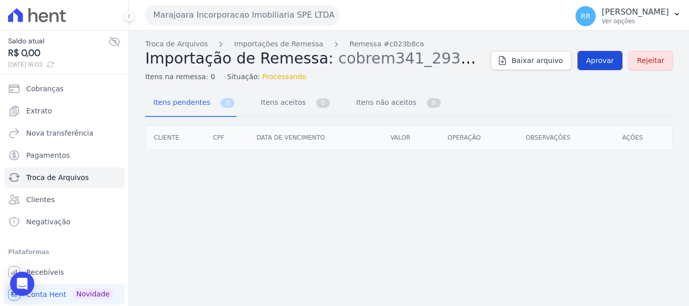
drag, startPoint x: 598, startPoint y: 55, endPoint x: 592, endPoint y: 57, distance: 6.1
click at [598, 56] on span "Aprovar" at bounding box center [600, 60] width 28 height 10
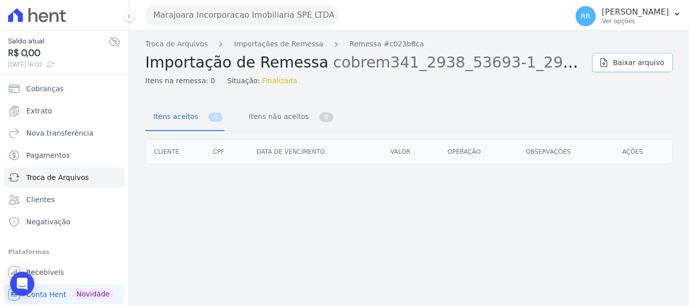
click at [627, 65] on span "Baixar arquivo" at bounding box center [638, 63] width 51 height 10
click at [296, 47] on link "Importações de Remessa" at bounding box center [278, 44] width 89 height 11
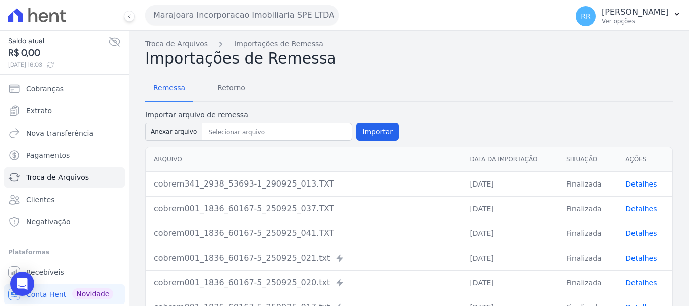
click at [396, 53] on h2 "Importações de Remessa" at bounding box center [409, 58] width 528 height 18
click at [232, 83] on span "Retorno" at bounding box center [231, 88] width 40 height 20
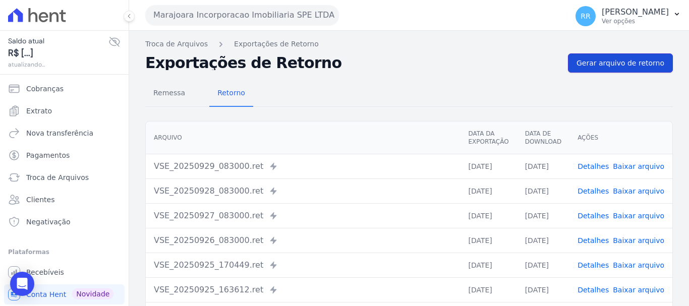
click at [626, 68] on span "Gerar arquivo de retorno" at bounding box center [621, 63] width 88 height 10
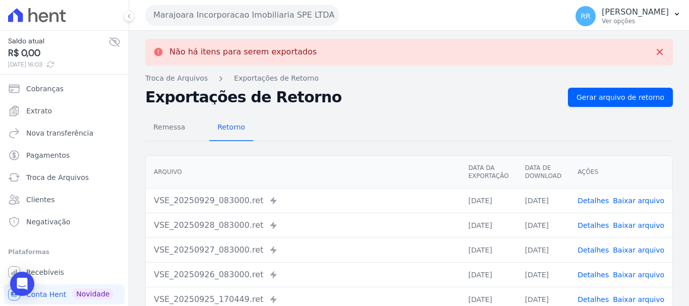
click at [594, 198] on link "Detalhes" at bounding box center [593, 201] width 31 height 8
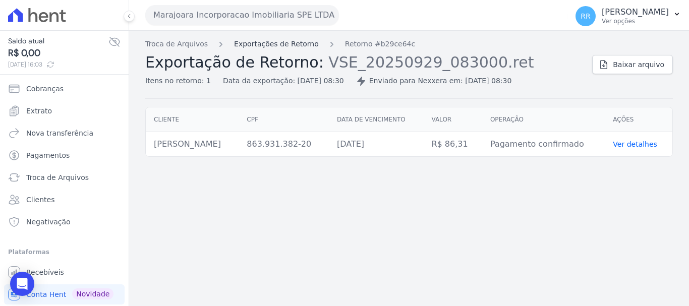
click at [256, 48] on link "Exportações de Retorno" at bounding box center [276, 44] width 85 height 11
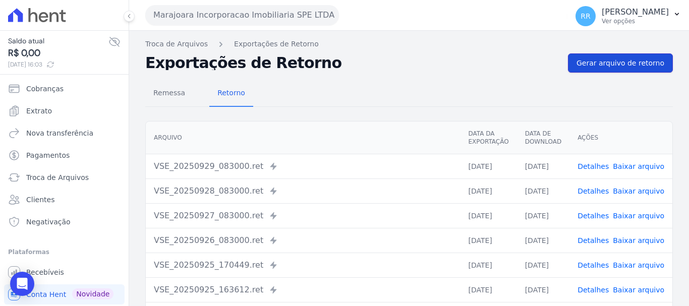
click at [604, 70] on link "Gerar arquivo de retorno" at bounding box center [620, 62] width 105 height 19
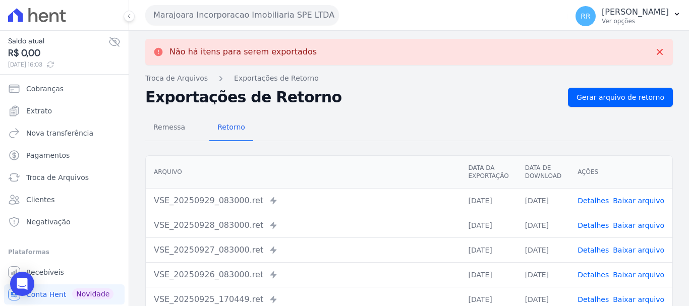
click at [594, 198] on link "Detalhes" at bounding box center [593, 201] width 31 height 8
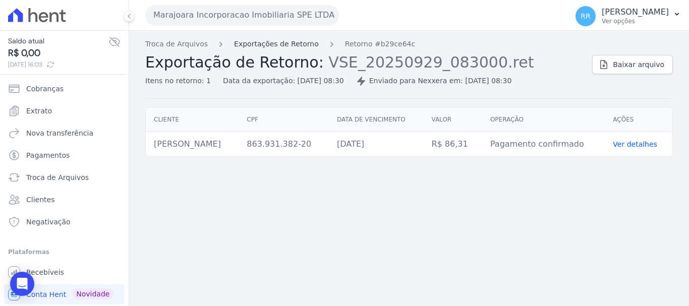
click at [261, 48] on link "Exportações de Retorno" at bounding box center [276, 44] width 85 height 11
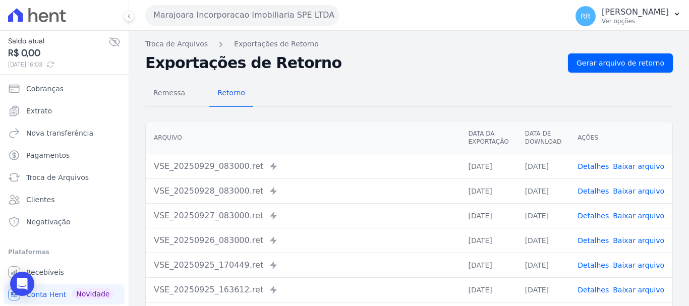
click at [598, 167] on link "Detalhes" at bounding box center [593, 166] width 31 height 8
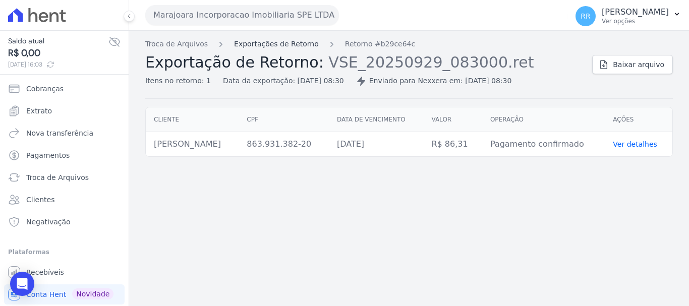
click at [256, 41] on link "Exportações de Retorno" at bounding box center [276, 44] width 85 height 11
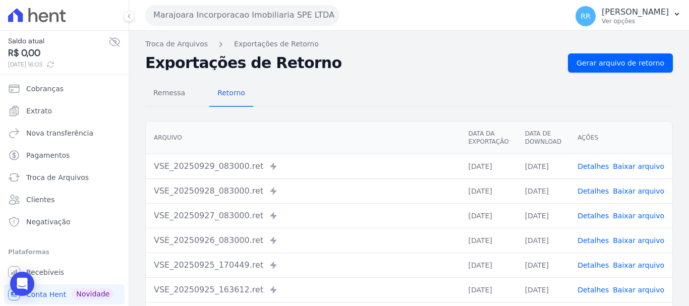
click at [595, 189] on link "Detalhes" at bounding box center [593, 191] width 31 height 8
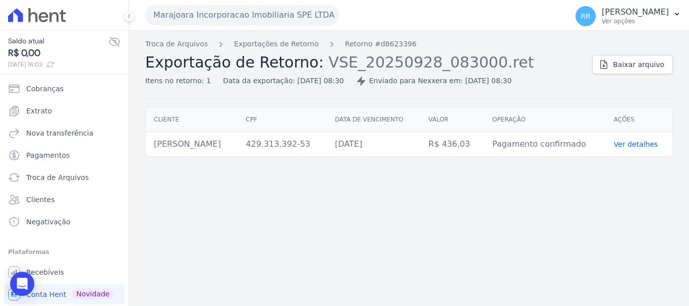
click at [265, 51] on div "Troca de Arquivos Exportações de Retorno Retorno #d8623396 Exportação de Retorn…" at bounding box center [364, 62] width 439 height 47
click at [265, 42] on link "Exportações de Retorno" at bounding box center [276, 44] width 85 height 11
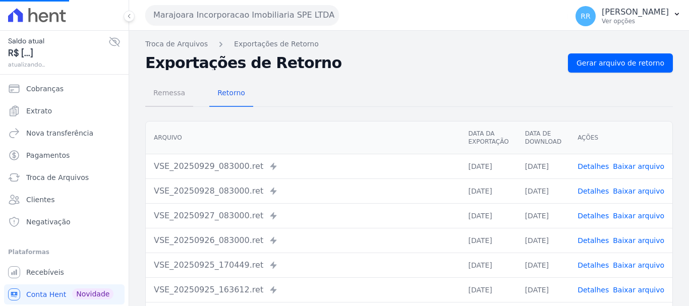
click at [177, 90] on span "Remessa" at bounding box center [169, 93] width 44 height 20
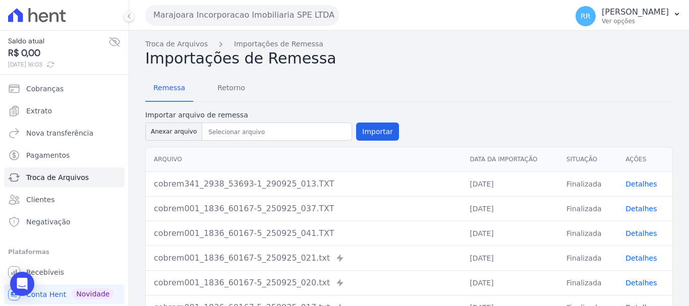
click at [634, 185] on link "Detalhes" at bounding box center [641, 184] width 31 height 8
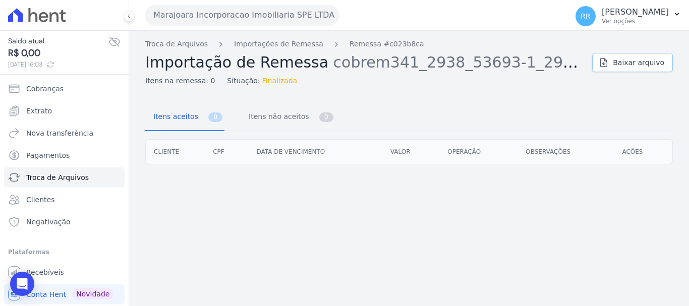
click at [638, 68] on link "Baixar arquivo" at bounding box center [632, 62] width 81 height 19
click at [271, 42] on link "Importações de Remessa" at bounding box center [278, 44] width 89 height 11
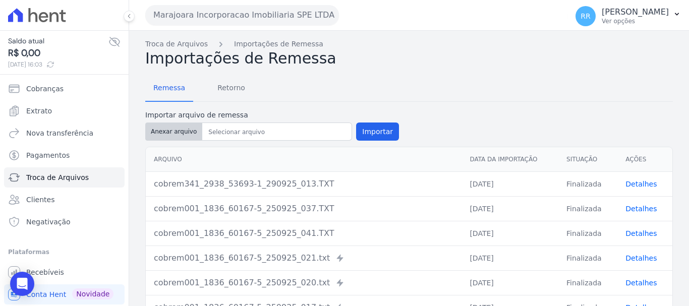
click at [179, 133] on button "Anexar arquivo" at bounding box center [173, 132] width 57 height 18
click at [170, 131] on button "Anexar arquivo" at bounding box center [173, 132] width 57 height 18
type input "cobrem341_2938_53693-1_290925_013.TXT"
click at [229, 92] on span "Retorno" at bounding box center [231, 88] width 40 height 20
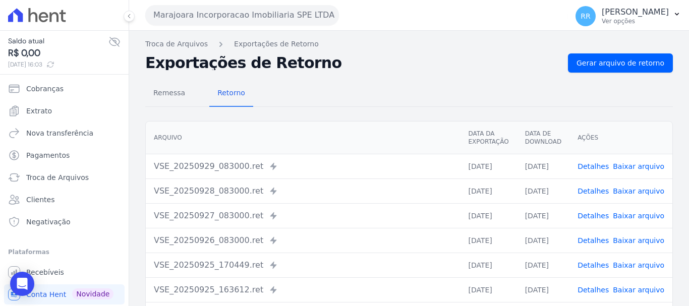
click at [171, 94] on span "Remessa" at bounding box center [169, 93] width 44 height 20
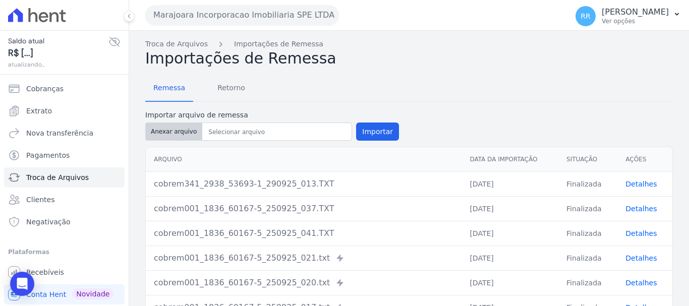
click at [163, 129] on button "Anexar arquivo" at bounding box center [173, 132] width 57 height 18
type input "cobrem341_2938_53693-1_290925_013.TXT"
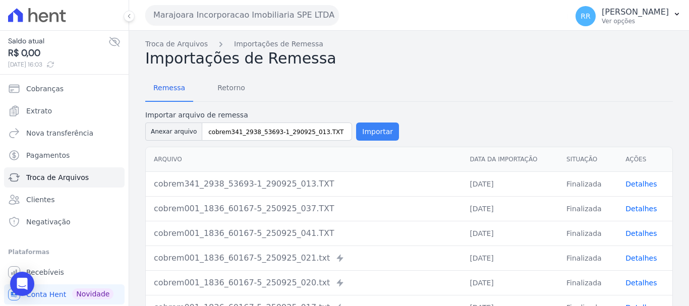
click at [362, 126] on button "Importar" at bounding box center [377, 132] width 43 height 18
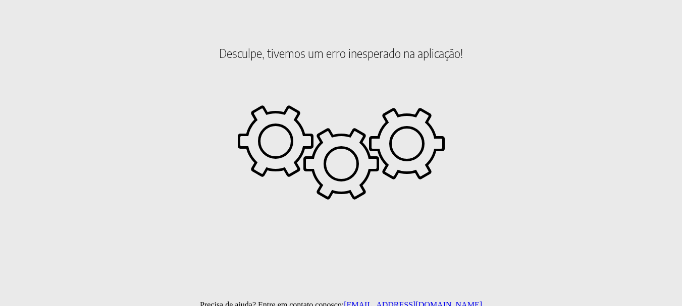
click at [400, 62] on h2 "Desculpe, tivemos um erro inesperado na aplicação!" at bounding box center [340, 53] width 673 height 86
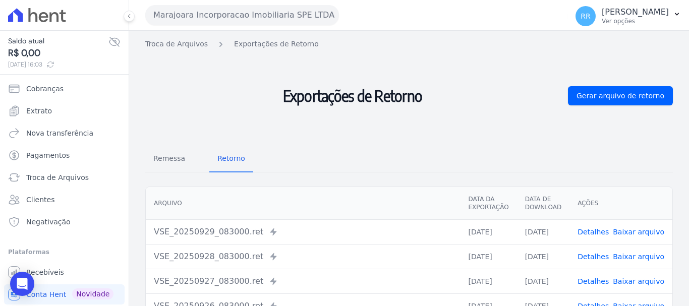
click at [291, 236] on div "VSE_20250929_083000.ret Enviado para Nexxera em: [DATE] 08:30" at bounding box center [303, 232] width 298 height 12
click at [158, 153] on span "Remessa" at bounding box center [169, 158] width 44 height 20
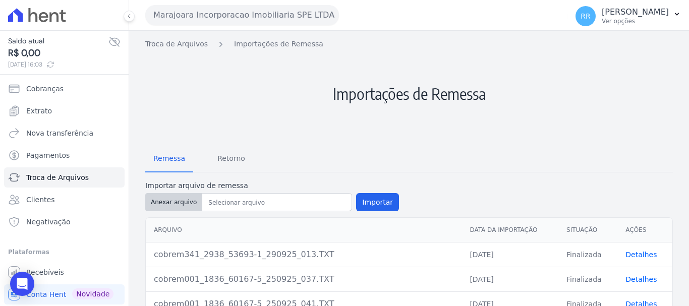
click at [168, 201] on button "Anexar arquivo" at bounding box center [173, 202] width 57 height 18
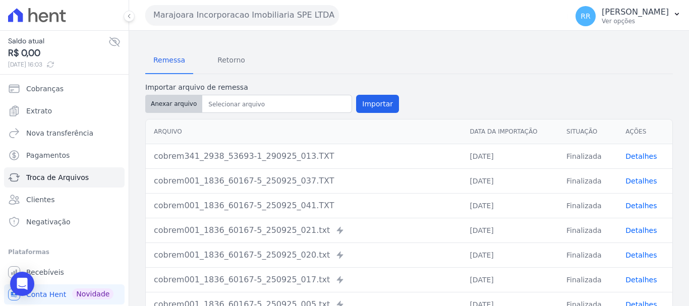
scroll to position [101, 0]
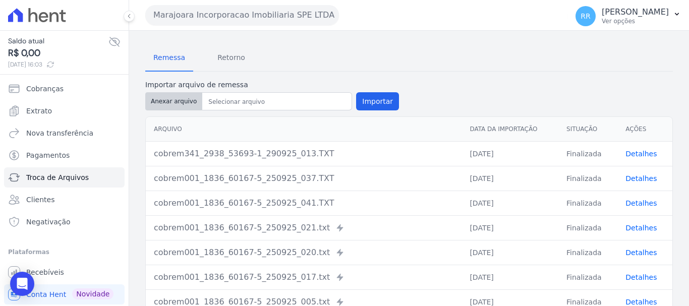
type input "cobrem001_1836_60167-5_290925_002.TXT"
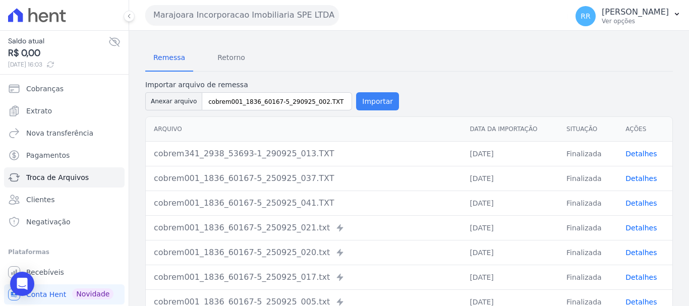
click at [364, 101] on button "Importar" at bounding box center [377, 101] width 43 height 18
click at [366, 102] on button "Importar" at bounding box center [377, 101] width 43 height 18
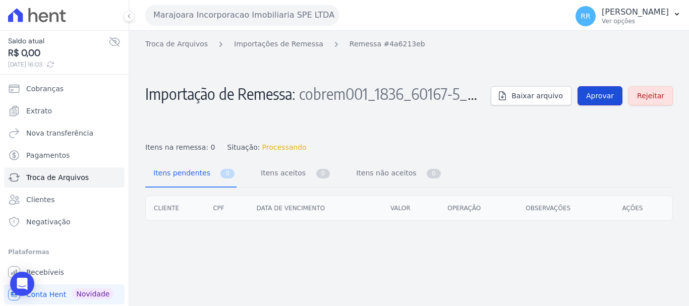
click at [601, 94] on span "Aprovar" at bounding box center [600, 96] width 28 height 10
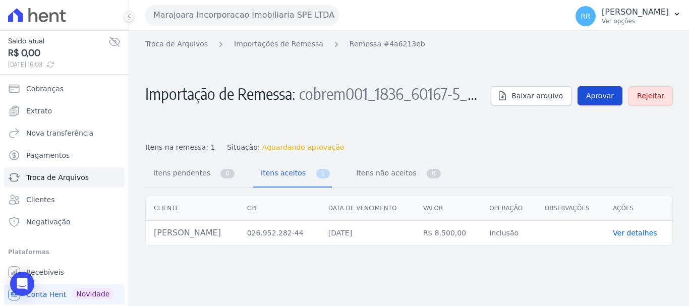
click at [600, 92] on span "Aprovar" at bounding box center [600, 96] width 28 height 10
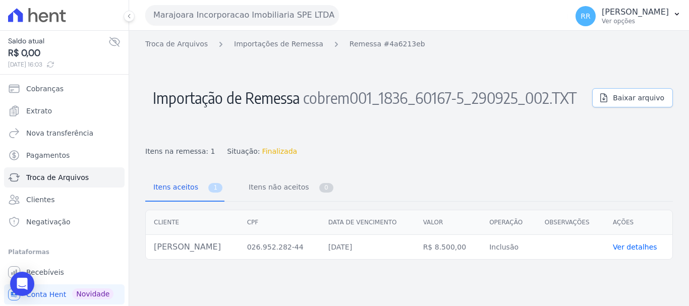
click at [635, 100] on span "Baixar arquivo" at bounding box center [638, 98] width 51 height 10
click at [345, 60] on h2 "Importação de Remessa cobrem001_1836_60167-5_290925_002.TXT" at bounding box center [364, 97] width 439 height 89
click at [296, 45] on link "Importações de Remessa" at bounding box center [278, 44] width 89 height 11
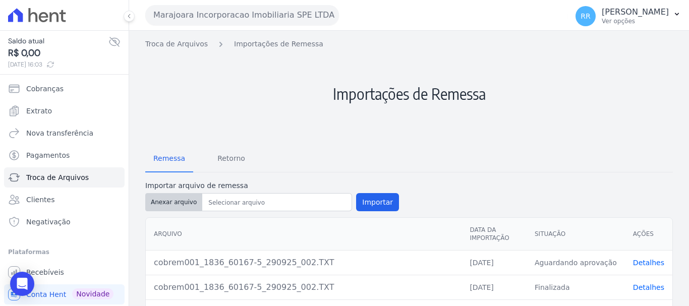
click at [183, 201] on button "Anexar arquivo" at bounding box center [173, 202] width 57 height 18
type input "cobrem001_1836_60167-5_290925_005.TXT"
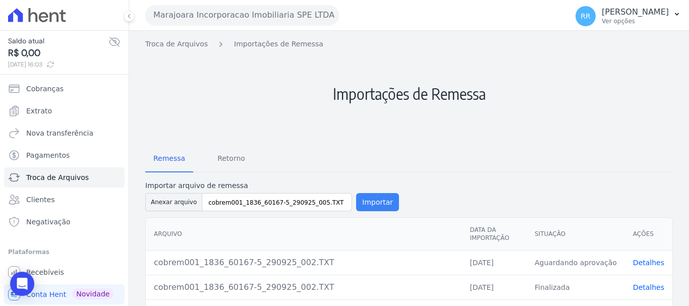
click at [365, 206] on button "Importar" at bounding box center [377, 202] width 43 height 18
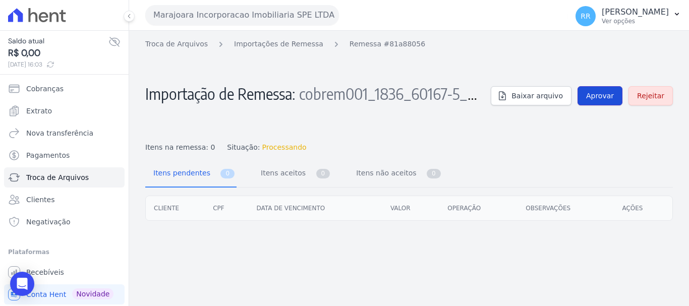
click at [595, 98] on span "Aprovar" at bounding box center [600, 96] width 28 height 10
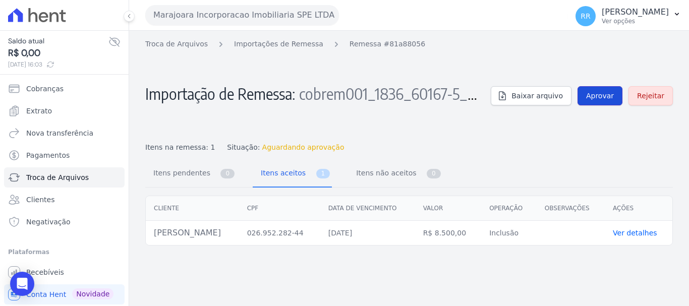
click at [603, 93] on span "Aprovar" at bounding box center [600, 96] width 28 height 10
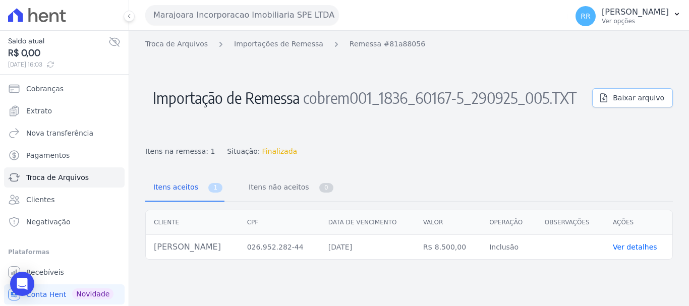
click at [622, 99] on span "Baixar arquivo" at bounding box center [638, 98] width 51 height 10
click at [391, 160] on div "Troca de Arquivos Importações de Remessa Remessa #81a88056 Importação de Remess…" at bounding box center [409, 168] width 560 height 275
click at [469, 222] on th "Valor" at bounding box center [448, 222] width 67 height 25
click at [300, 44] on link "Importações de Remessa" at bounding box center [278, 44] width 89 height 11
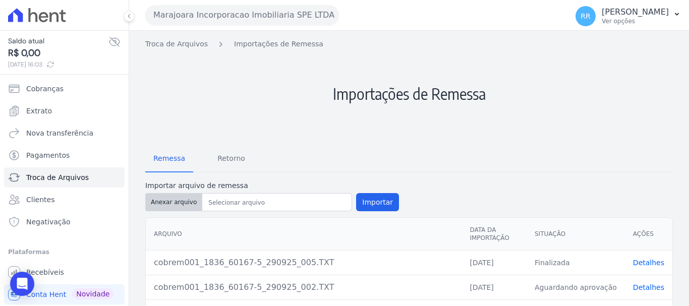
click at [174, 203] on button "Anexar arquivo" at bounding box center [173, 202] width 57 height 18
type input "cobrem001_1836_60167-5_290925_007.TXT"
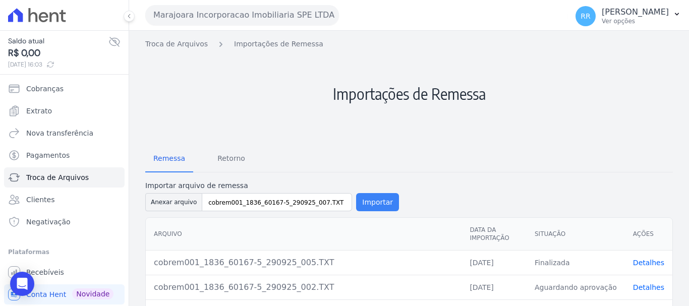
click at [366, 196] on button "Importar" at bounding box center [377, 202] width 43 height 18
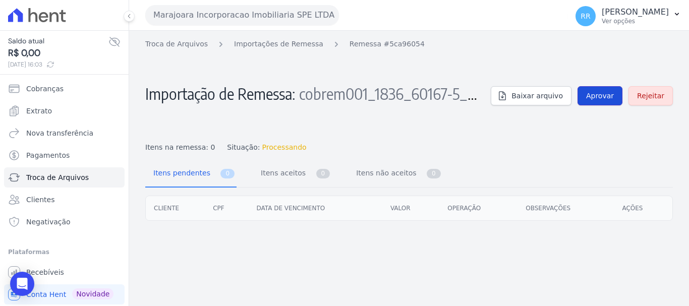
click at [602, 90] on link "Aprovar" at bounding box center [600, 95] width 45 height 19
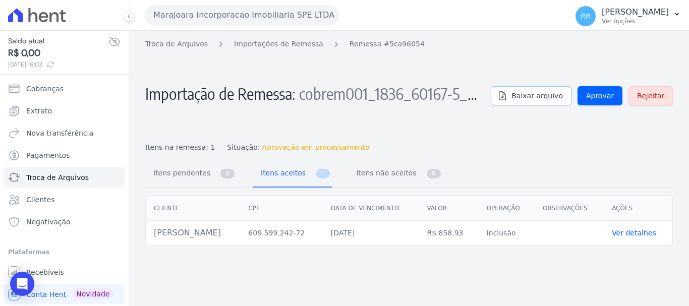
click at [552, 96] on span "Baixar arquivo" at bounding box center [537, 96] width 51 height 10
drag, startPoint x: 404, startPoint y: 49, endPoint x: 442, endPoint y: 47, distance: 38.4
click at [405, 49] on h2 "Importação de Remessa: cobrem001_1836_60167-5_290925_007.TXT" at bounding box center [313, 93] width 337 height 89
click at [264, 43] on link "Importações de Remessa" at bounding box center [278, 44] width 89 height 11
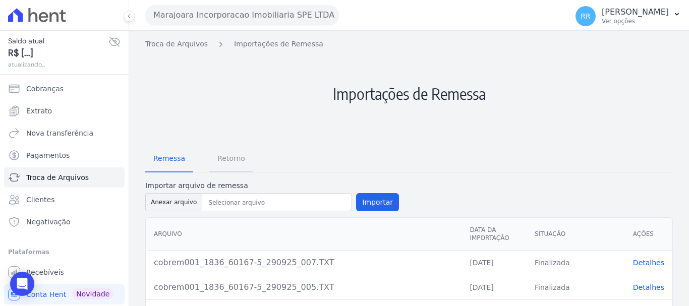
click at [225, 164] on span "Retorno" at bounding box center [231, 158] width 40 height 20
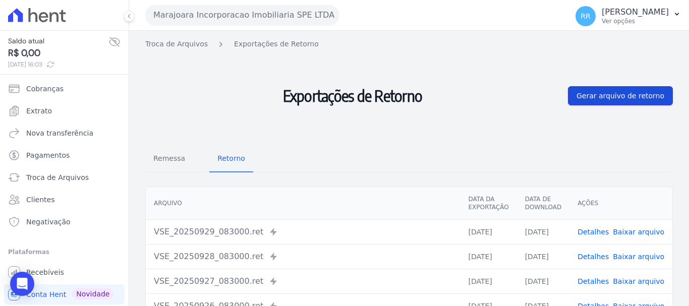
click at [607, 90] on link "Gerar arquivo de retorno" at bounding box center [620, 95] width 105 height 19
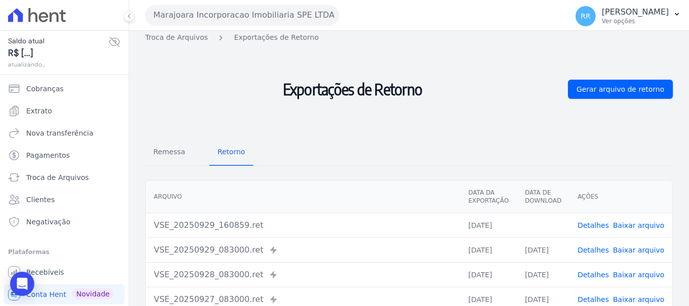
scroll to position [101, 0]
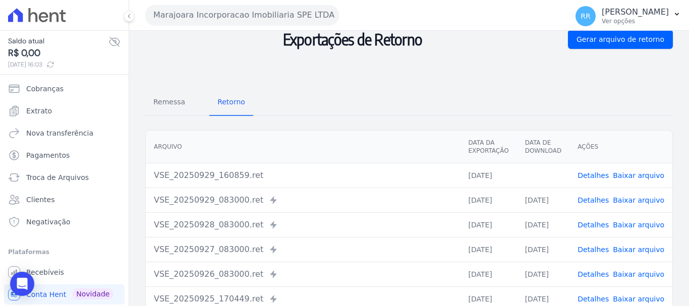
click at [598, 174] on link "Detalhes" at bounding box center [593, 176] width 31 height 8
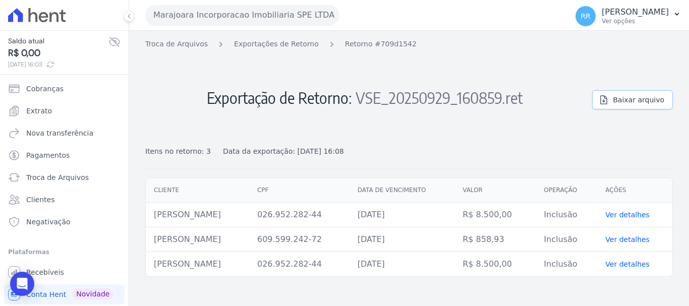
click at [639, 98] on span "Baixar arquivo" at bounding box center [638, 100] width 51 height 10
click at [649, 104] on span "Baixar arquivo" at bounding box center [638, 100] width 51 height 10
click at [193, 16] on button "Marajoara Incorporacao Imobiliaria SPE LTDA" at bounding box center [242, 15] width 194 height 20
click at [226, 15] on button "Marajoara Incorporacao Imobiliaria SPE LTDA" at bounding box center [242, 15] width 194 height 20
click at [331, 13] on button "Marajoara Incorporacao Imobiliaria SPE LTDA" at bounding box center [242, 15] width 194 height 20
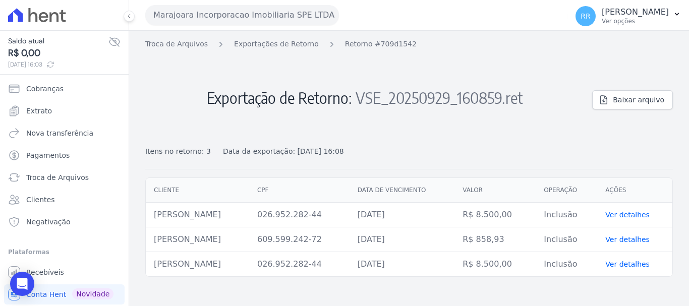
click at [318, 14] on button "Marajoara Incorporacao Imobiliaria SPE LTDA" at bounding box center [242, 15] width 194 height 20
click at [324, 20] on button "Marajoara Incorporacao Imobiliaria SPE LTDA" at bounding box center [242, 15] width 194 height 20
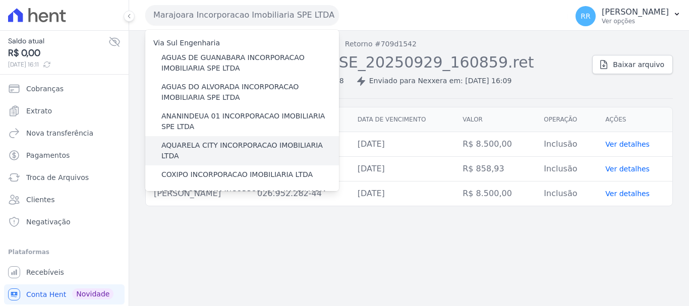
click at [228, 145] on label "AQUARELA CITY INCORPORACAO IMOBILIARIA LTDA" at bounding box center [250, 150] width 178 height 21
click at [0, 0] on input "AQUARELA CITY INCORPORACAO IMOBILIARIA LTDA" at bounding box center [0, 0] width 0 height 0
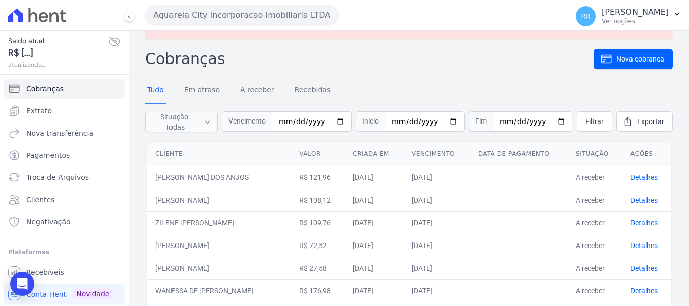
scroll to position [50, 0]
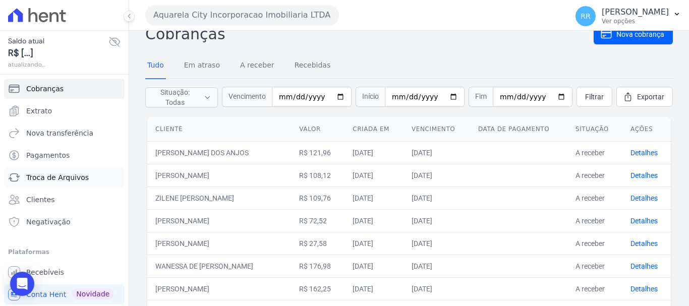
click at [51, 177] on span "Troca de Arquivos" at bounding box center [57, 178] width 63 height 10
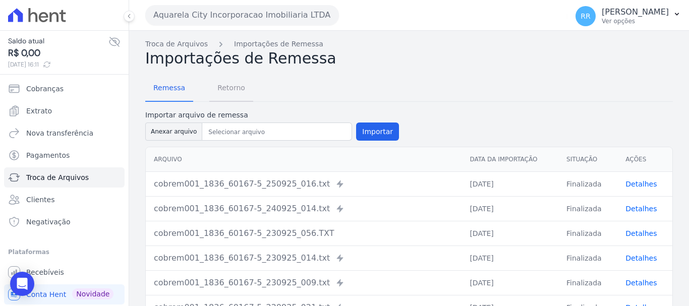
click at [236, 87] on span "Retorno" at bounding box center [231, 88] width 40 height 20
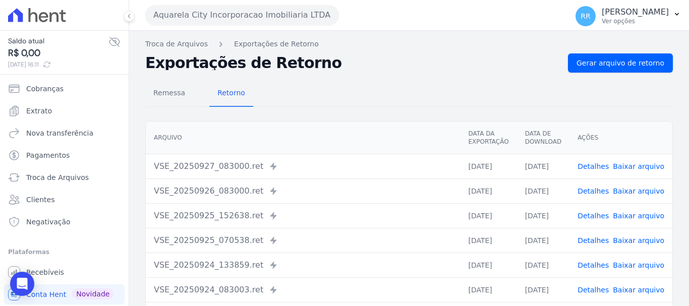
click at [596, 164] on link "Detalhes" at bounding box center [593, 166] width 31 height 8
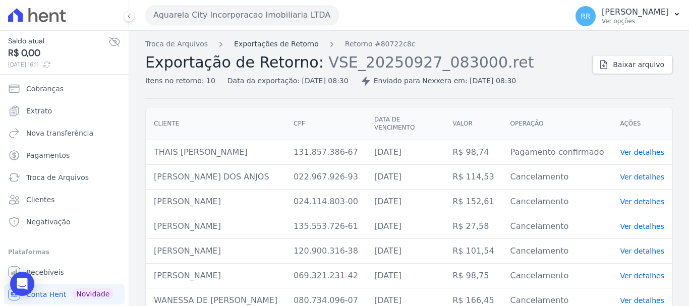
click at [294, 44] on link "Exportações de Retorno" at bounding box center [276, 44] width 85 height 11
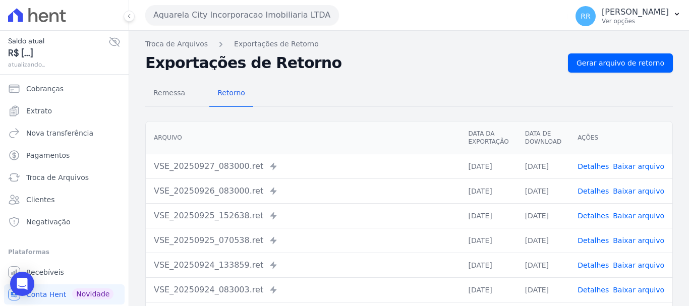
click at [597, 195] on link "Detalhes" at bounding box center [593, 191] width 31 height 8
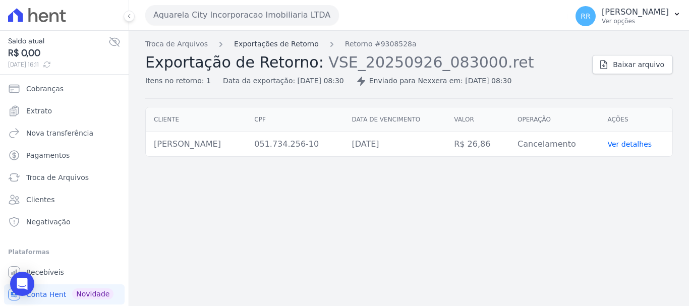
click at [255, 42] on link "Exportações de Retorno" at bounding box center [276, 44] width 85 height 11
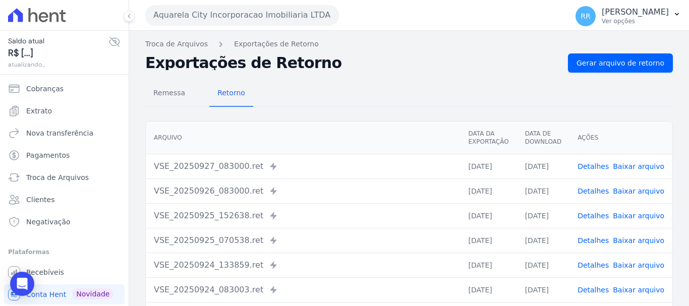
click at [594, 215] on link "Detalhes" at bounding box center [593, 216] width 31 height 8
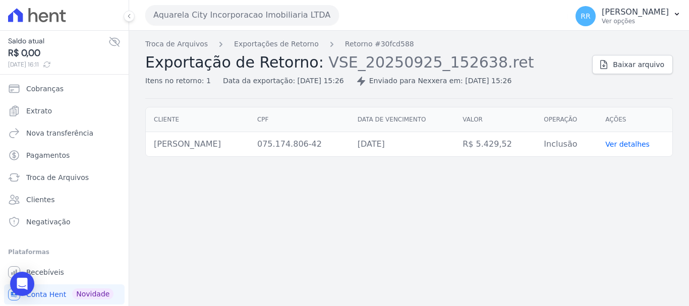
click at [287, 50] on div "Troca de Arquivos Exportações de Retorno Retorno #30fcd588 Exportação de Retorn…" at bounding box center [364, 62] width 439 height 47
click at [291, 44] on link "Exportações de Retorno" at bounding box center [276, 44] width 85 height 11
